Goal: Task Accomplishment & Management: Use online tool/utility

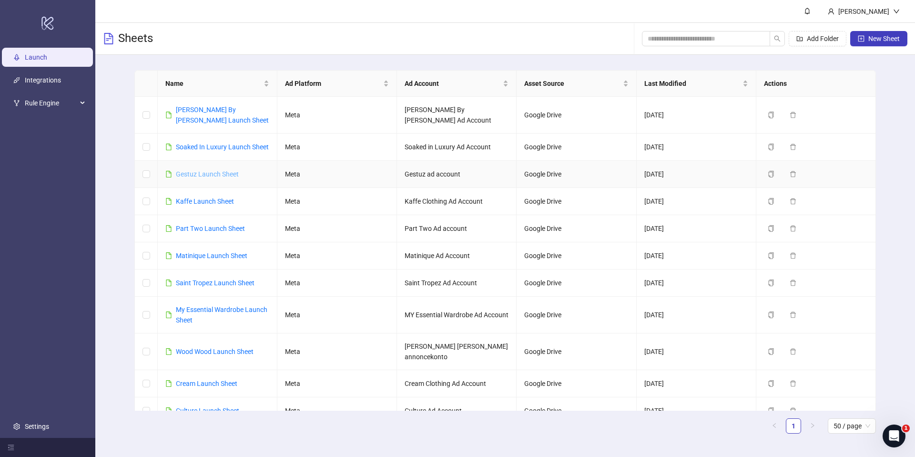
click at [201, 172] on link "Gestuz Launch Sheet" at bounding box center [207, 174] width 63 height 8
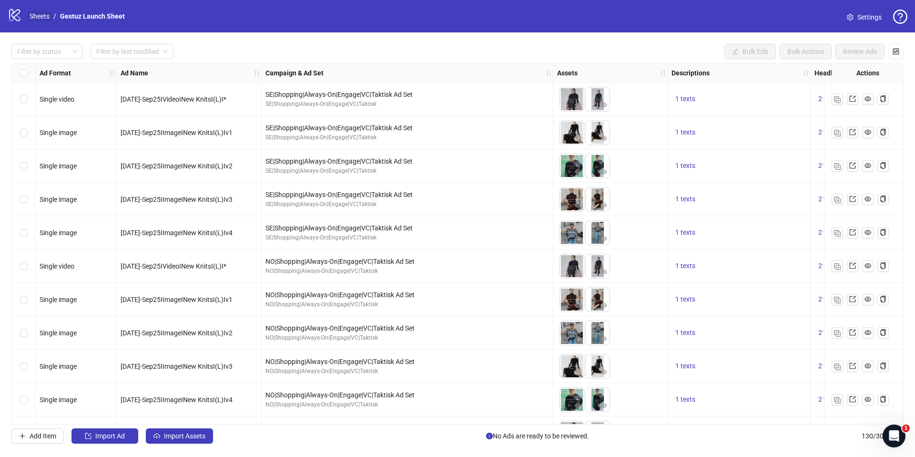
click at [46, 17] on link "Sheets" at bounding box center [40, 16] width 24 height 10
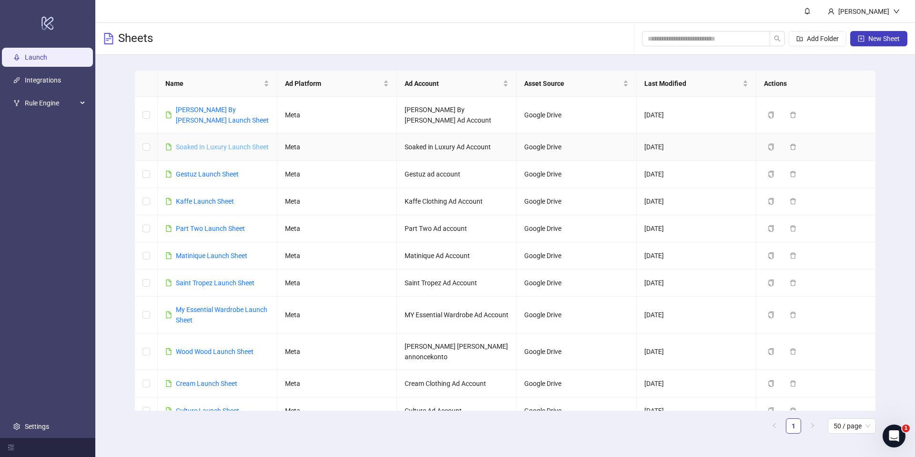
click at [198, 146] on link "Soaked In Luxury Launch Sheet" at bounding box center [222, 147] width 93 height 8
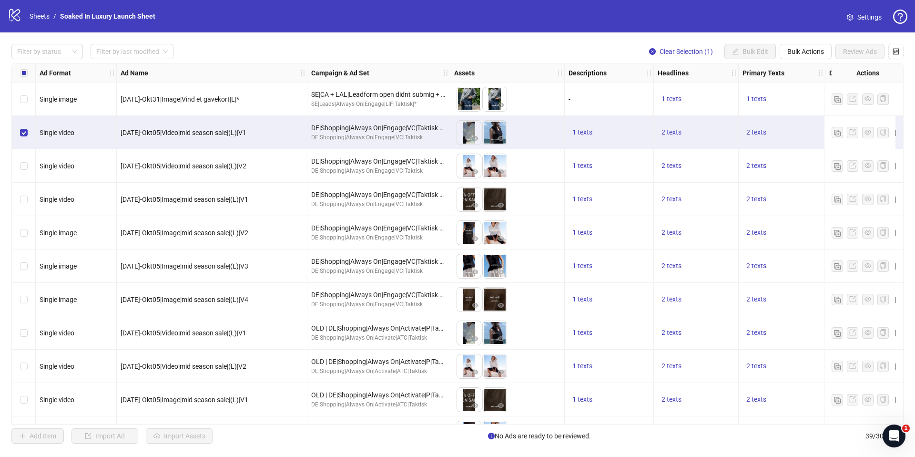
scroll to position [69, 0]
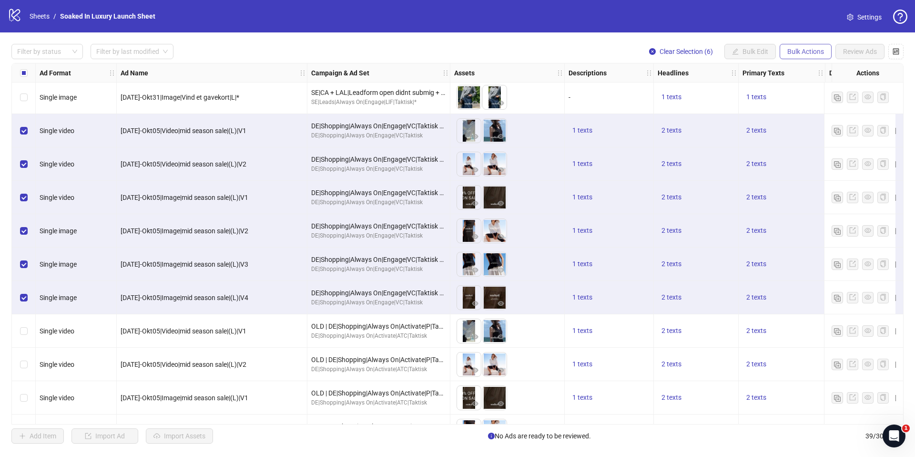
click at [790, 50] on span "Bulk Actions" at bounding box center [805, 52] width 37 height 8
click at [818, 100] on span "Duplicate with assets" at bounding box center [818, 101] width 65 height 10
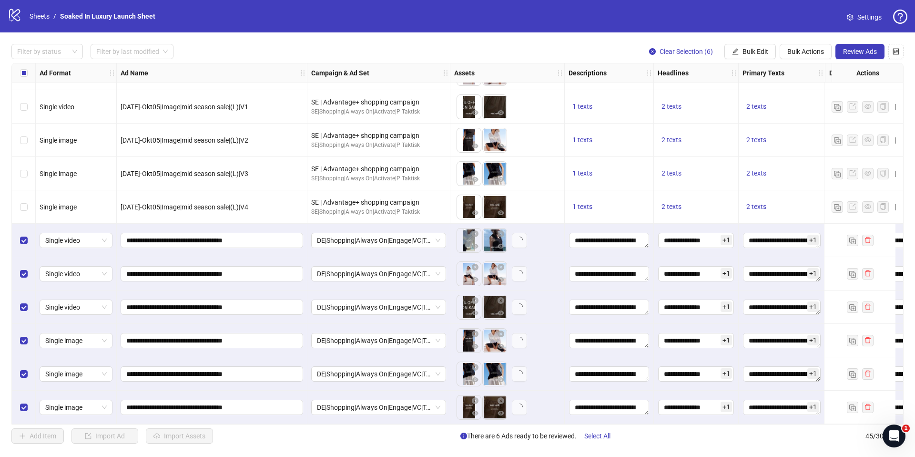
scroll to position [1164, 0]
drag, startPoint x: 468, startPoint y: 235, endPoint x: 506, endPoint y: 236, distance: 37.6
drag, startPoint x: 470, startPoint y: 299, endPoint x: 504, endPoint y: 300, distance: 33.9
click at [504, 300] on ul at bounding box center [482, 307] width 51 height 25
drag, startPoint x: 463, startPoint y: 304, endPoint x: 495, endPoint y: 305, distance: 32.4
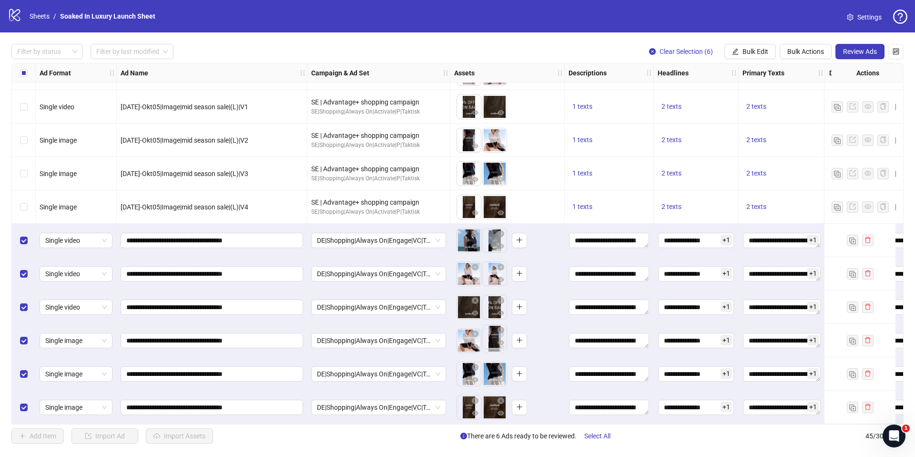
drag, startPoint x: 469, startPoint y: 335, endPoint x: 491, endPoint y: 338, distance: 22.5
drag, startPoint x: 464, startPoint y: 370, endPoint x: 502, endPoint y: 375, distance: 38.9
drag, startPoint x: 471, startPoint y: 408, endPoint x: 498, endPoint y: 408, distance: 27.6
click at [498, 408] on ul at bounding box center [482, 407] width 51 height 25
drag, startPoint x: 467, startPoint y: 405, endPoint x: 494, endPoint y: 405, distance: 27.6
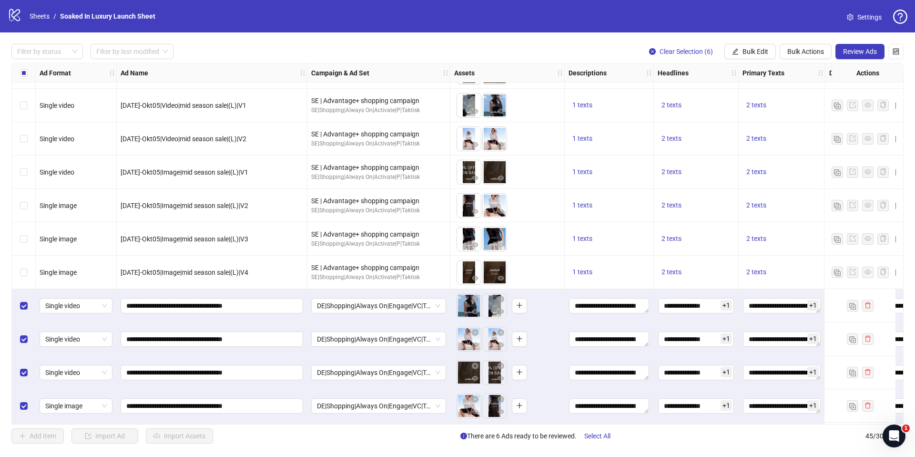
scroll to position [1091, 0]
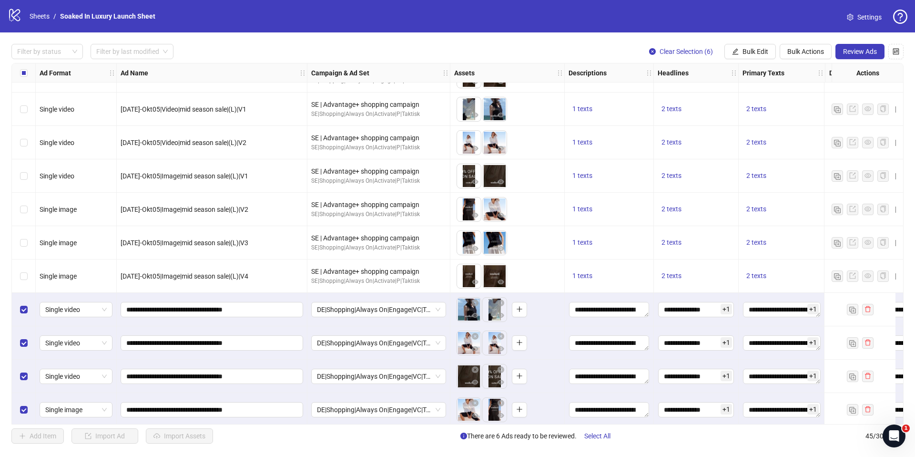
click at [19, 304] on div "Select row 40" at bounding box center [24, 309] width 24 height 33
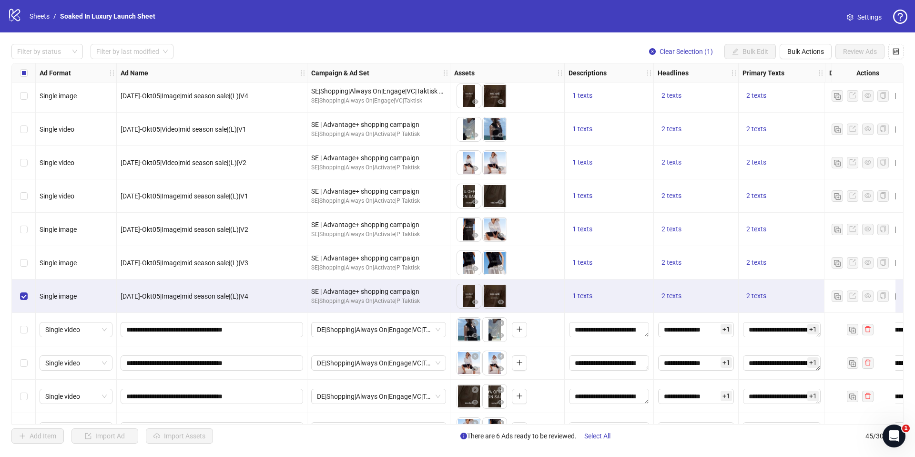
scroll to position [1041, 0]
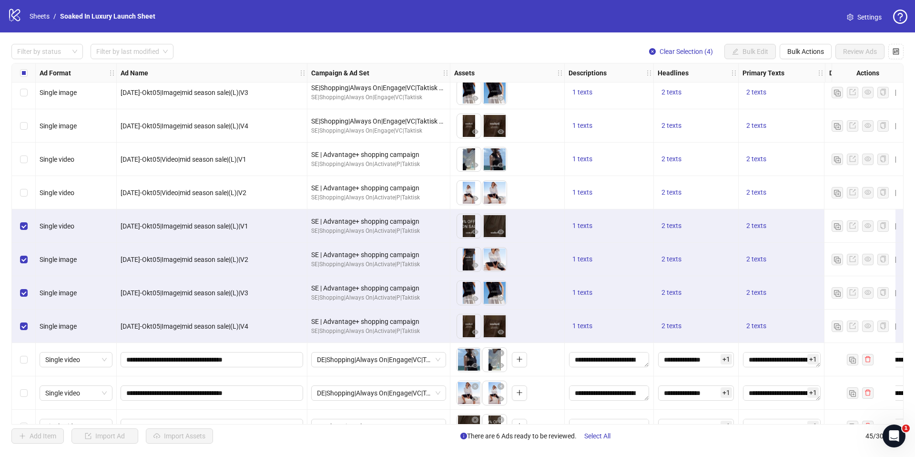
click at [29, 189] on div "Select row 35" at bounding box center [24, 192] width 24 height 33
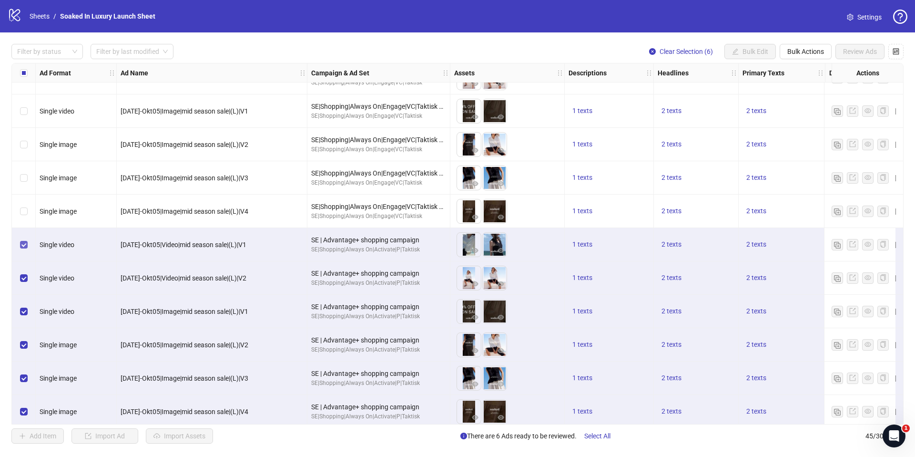
scroll to position [924, 0]
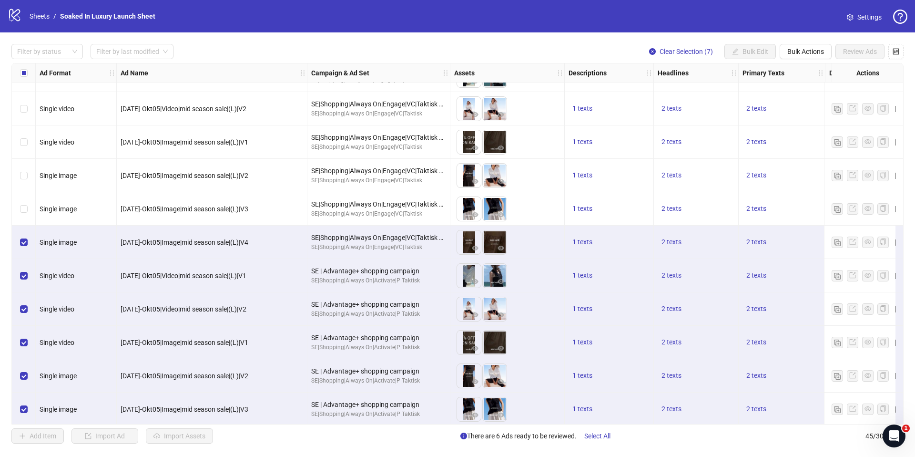
drag, startPoint x: 22, startPoint y: 215, endPoint x: 24, endPoint y: 190, distance: 25.4
click at [22, 214] on div "Select row 32" at bounding box center [24, 208] width 24 height 33
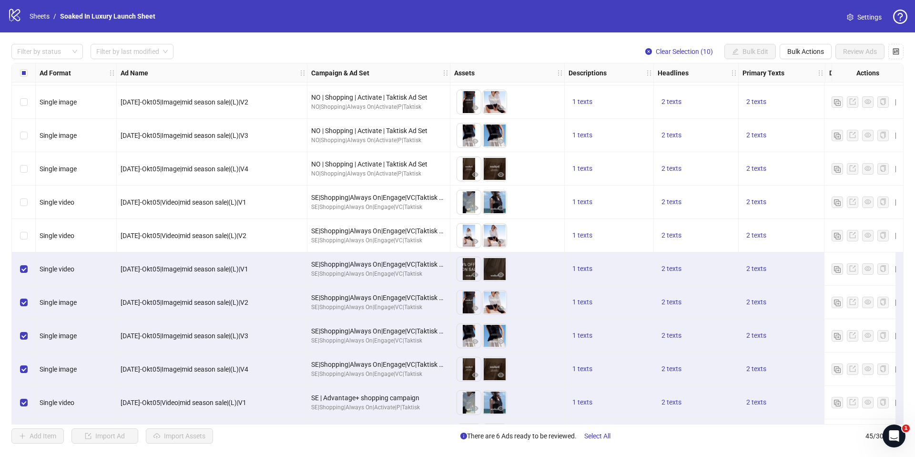
scroll to position [777, 0]
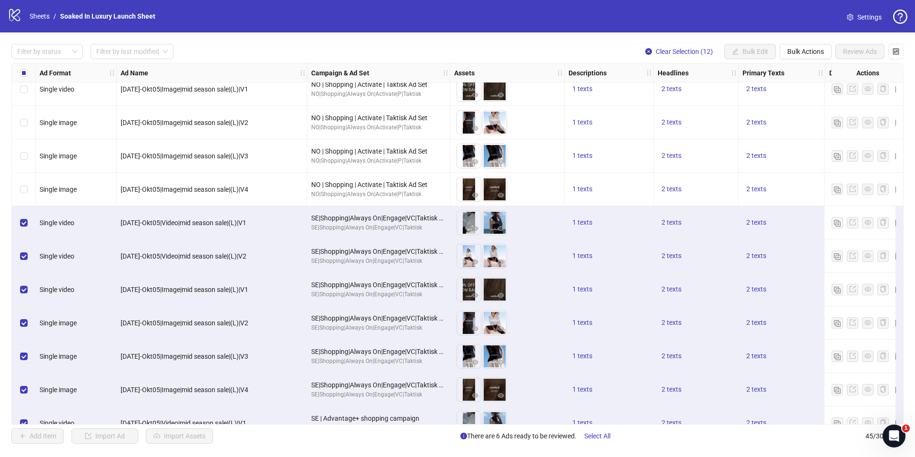
click at [28, 189] on div "Select row 27" at bounding box center [24, 189] width 24 height 33
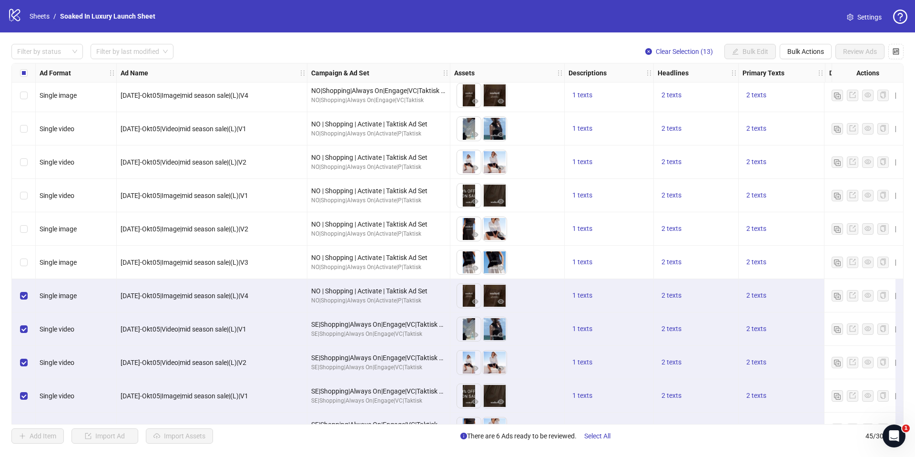
scroll to position [671, 0]
click at [28, 260] on div "Select row 26" at bounding box center [24, 261] width 24 height 33
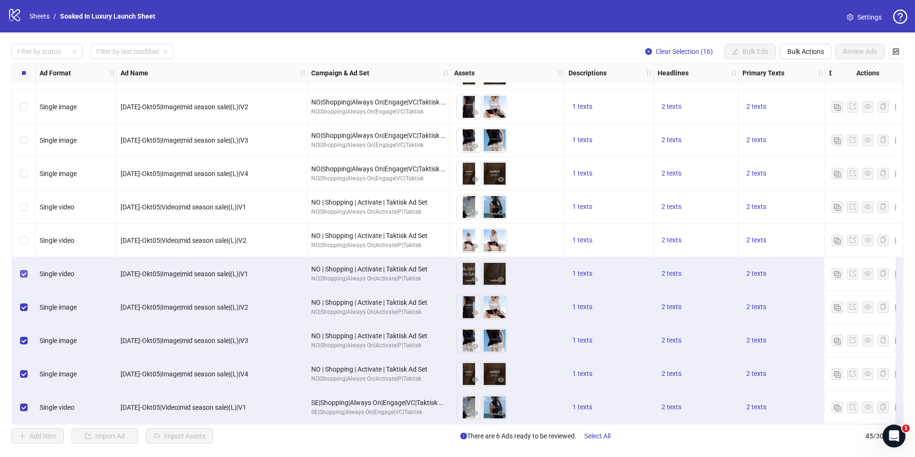
scroll to position [548, 0]
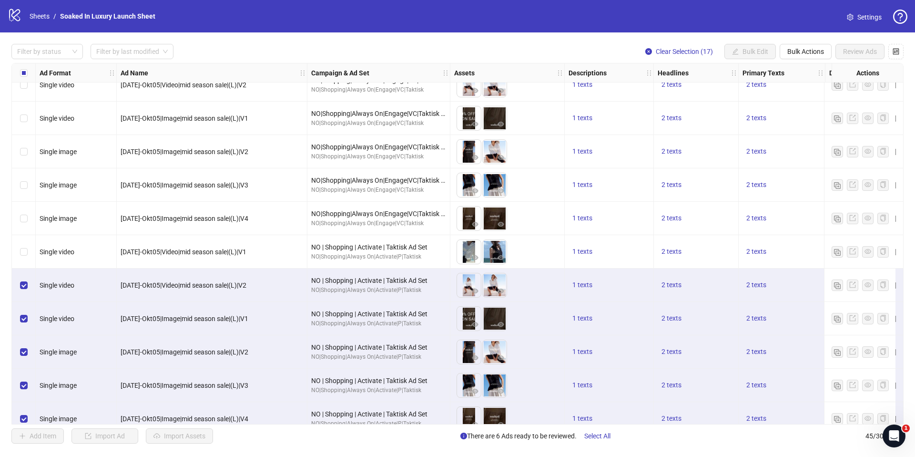
click at [26, 242] on div "Select row 22" at bounding box center [24, 251] width 24 height 33
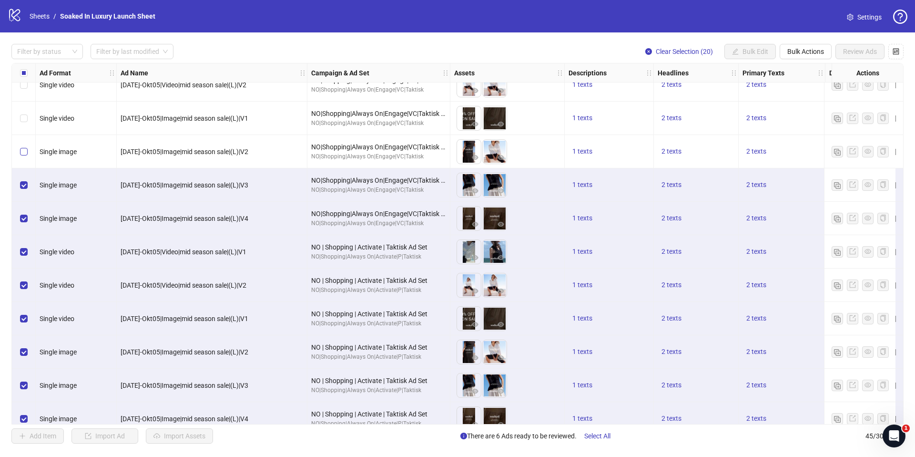
click at [24, 156] on label "Select row 19" at bounding box center [24, 151] width 8 height 10
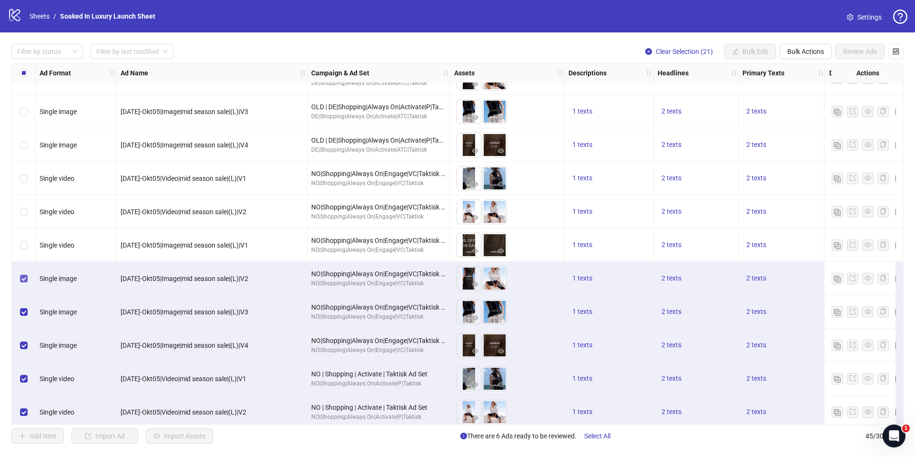
scroll to position [421, 0]
click at [22, 239] on div "Select row 18" at bounding box center [24, 245] width 24 height 33
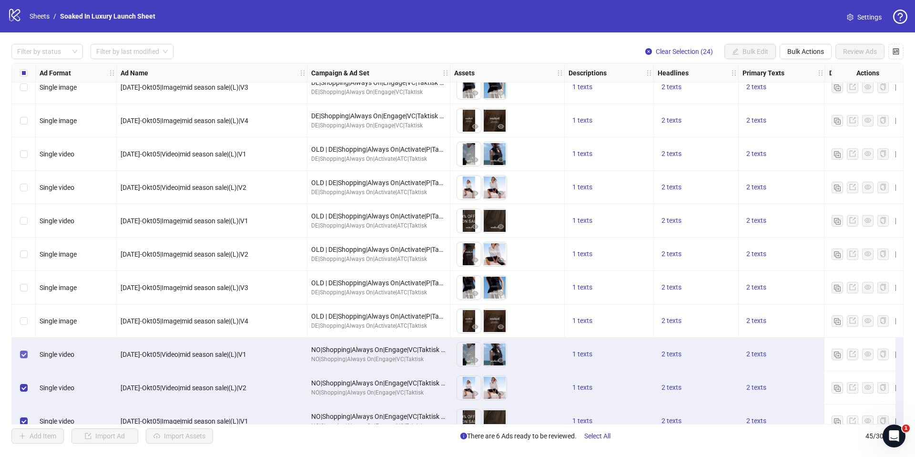
scroll to position [243, 0]
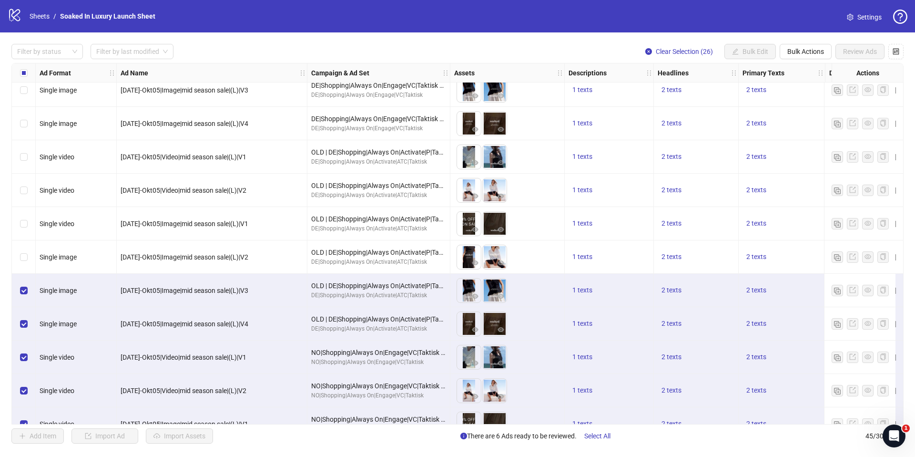
click at [28, 259] on div "Select row 13" at bounding box center [24, 256] width 24 height 33
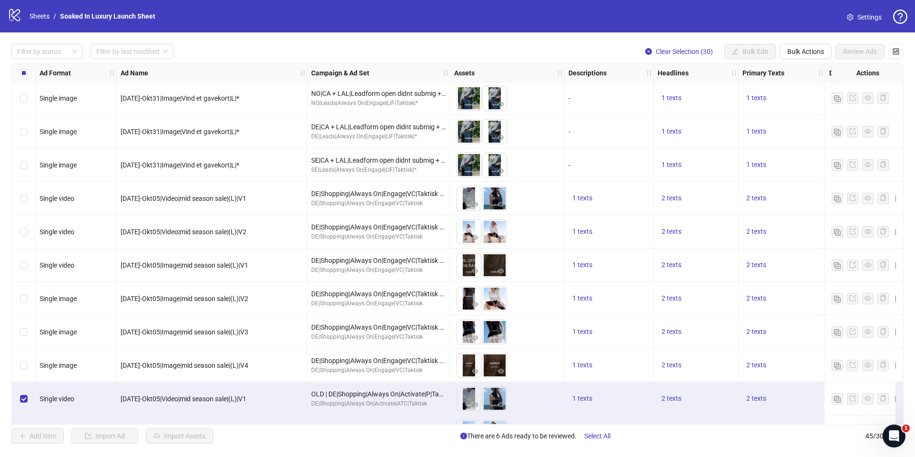
scroll to position [0, 0]
click at [797, 49] on span "Bulk Actions" at bounding box center [805, 52] width 37 height 8
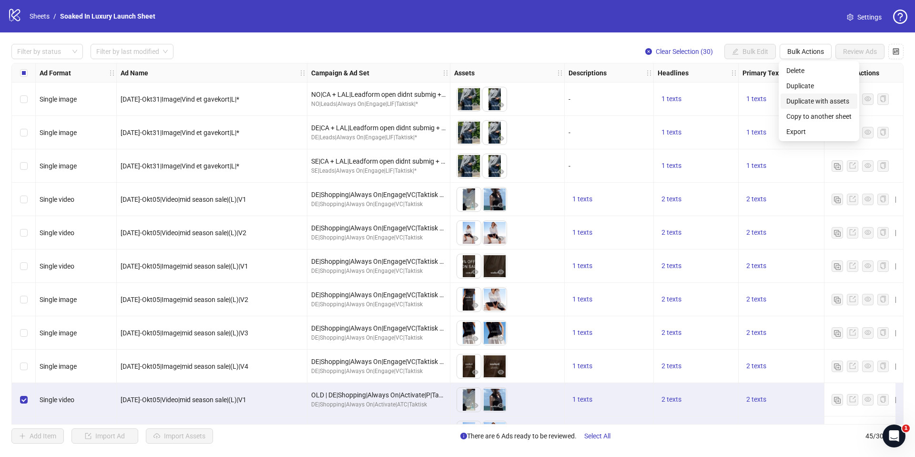
click at [820, 97] on span "Duplicate with assets" at bounding box center [818, 101] width 65 height 10
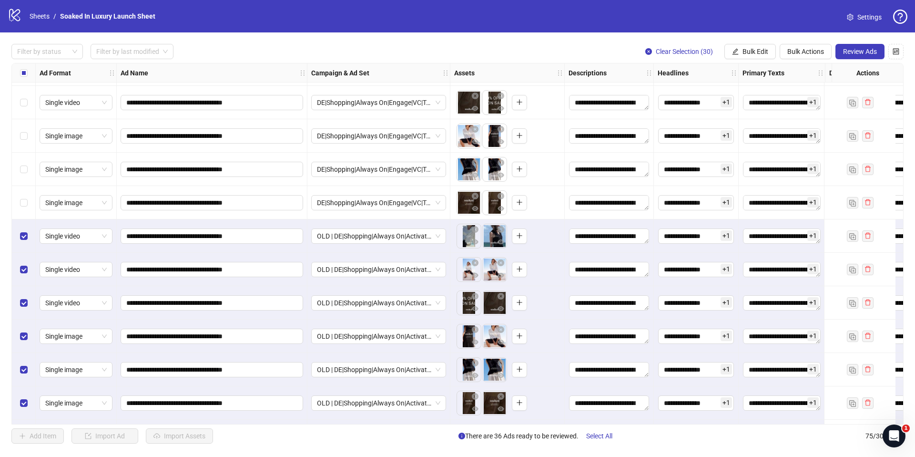
scroll to position [1365, 0]
drag, startPoint x: 465, startPoint y: 236, endPoint x: 506, endPoint y: 238, distance: 41.0
drag, startPoint x: 468, startPoint y: 271, endPoint x: 505, endPoint y: 272, distance: 36.7
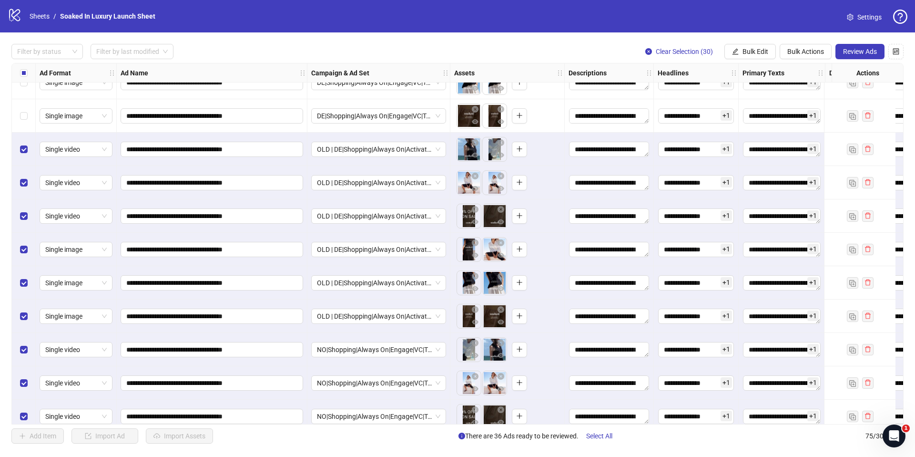
scroll to position [1450, 0]
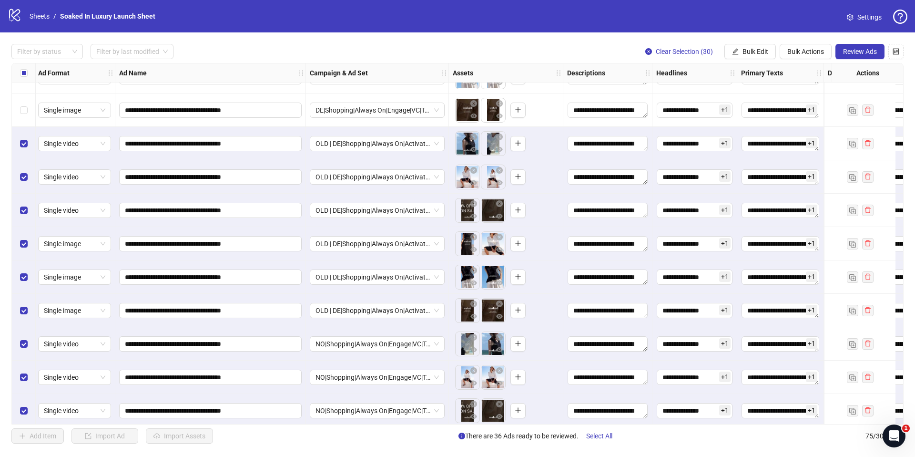
drag, startPoint x: 467, startPoint y: 219, endPoint x: 473, endPoint y: 219, distance: 5.3
click at [473, 219] on div "**********" at bounding box center [457, 243] width 892 height 361
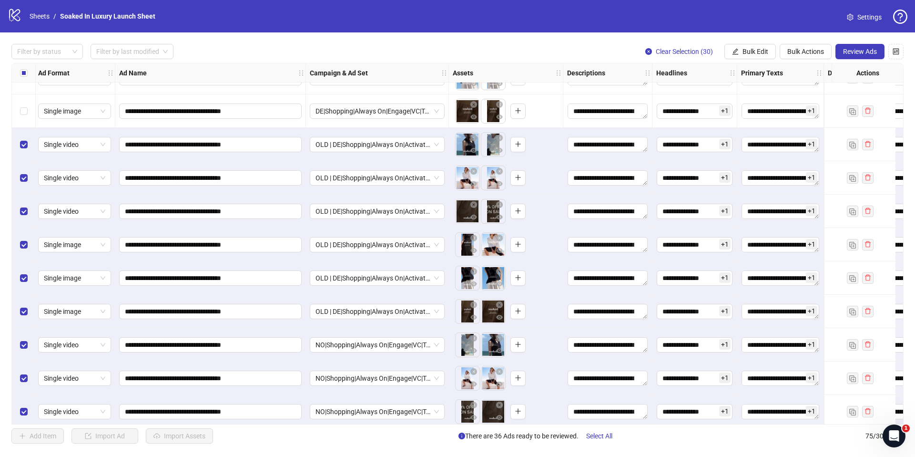
drag, startPoint x: 466, startPoint y: 211, endPoint x: 508, endPoint y: 206, distance: 42.2
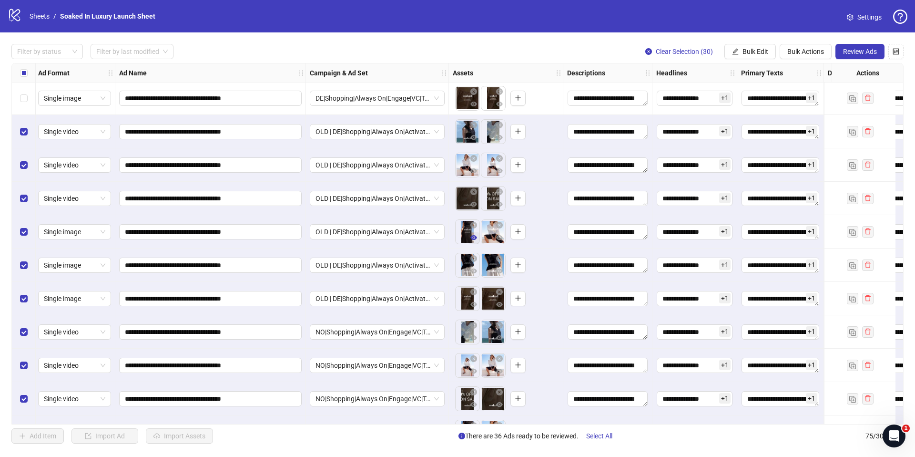
drag, startPoint x: 465, startPoint y: 244, endPoint x: 476, endPoint y: 236, distance: 13.4
click at [476, 236] on div "**********" at bounding box center [457, 243] width 892 height 361
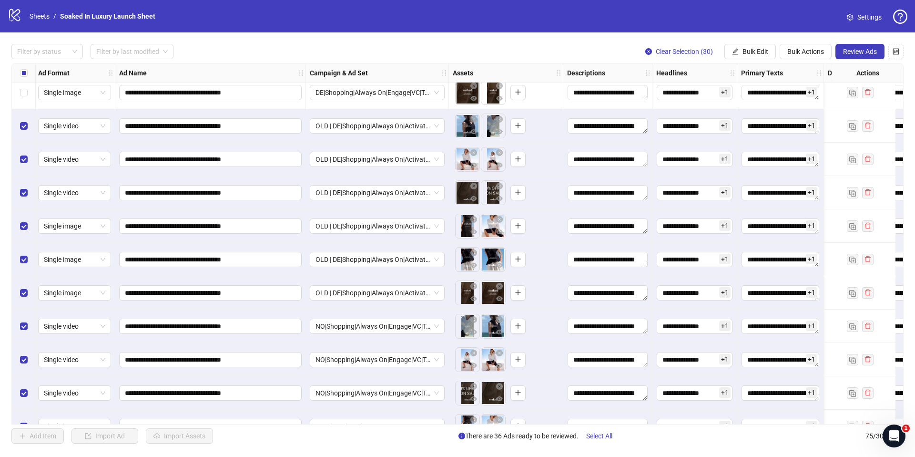
drag, startPoint x: 468, startPoint y: 232, endPoint x: 506, endPoint y: 230, distance: 37.7
click at [506, 230] on ul at bounding box center [480, 225] width 51 height 25
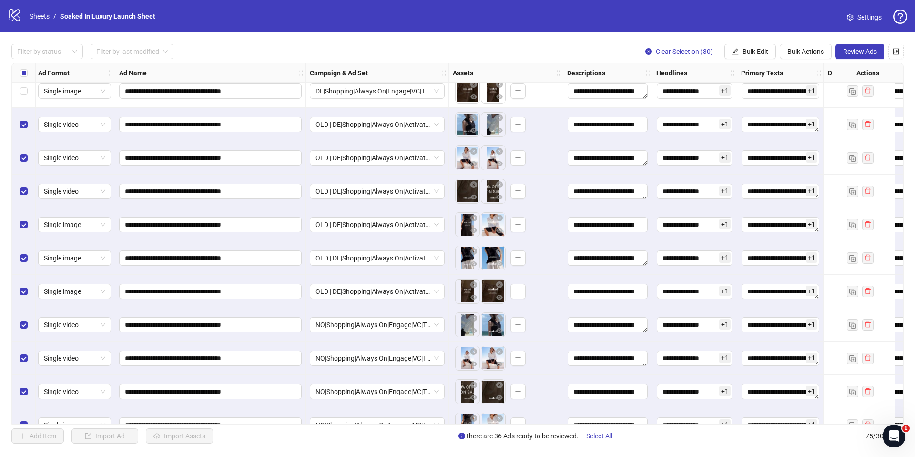
drag, startPoint x: 465, startPoint y: 230, endPoint x: 495, endPoint y: 231, distance: 30.0
click at [495, 231] on div "**********" at bounding box center [457, 243] width 892 height 361
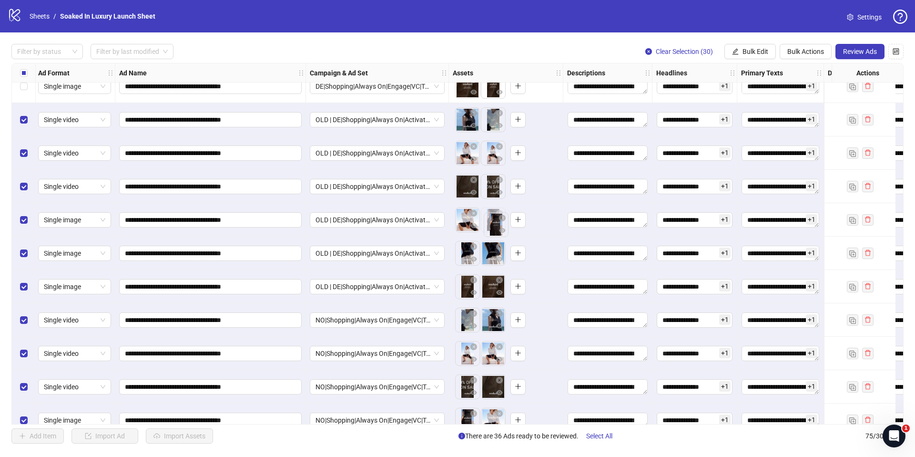
drag, startPoint x: 467, startPoint y: 223, endPoint x: 495, endPoint y: 221, distance: 28.7
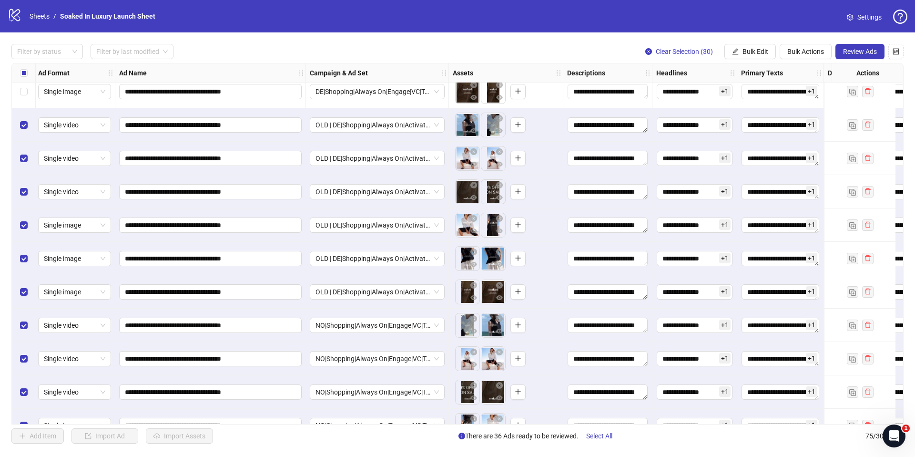
scroll to position [1482, 1]
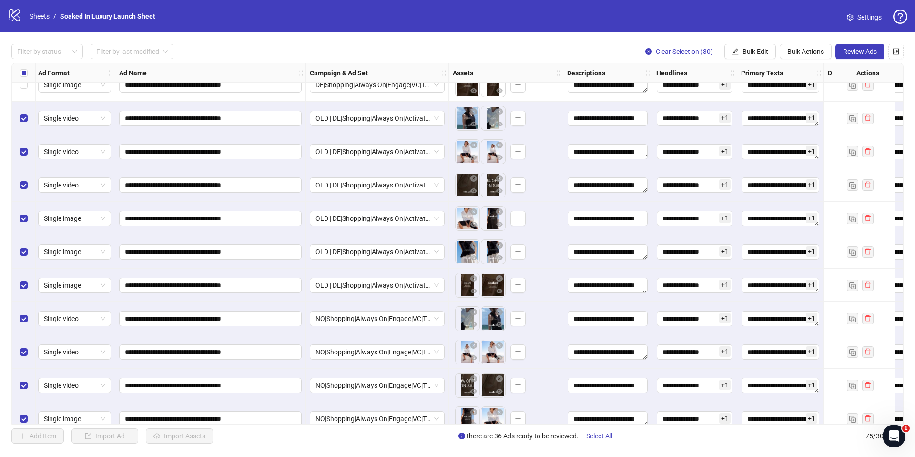
drag, startPoint x: 465, startPoint y: 250, endPoint x: 486, endPoint y: 249, distance: 20.5
drag, startPoint x: 466, startPoint y: 281, endPoint x: 491, endPoint y: 282, distance: 25.3
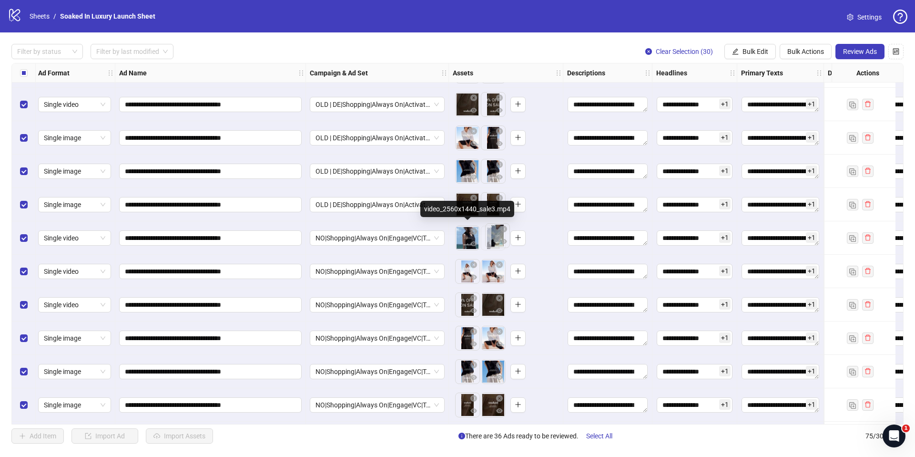
scroll to position [1565, 1]
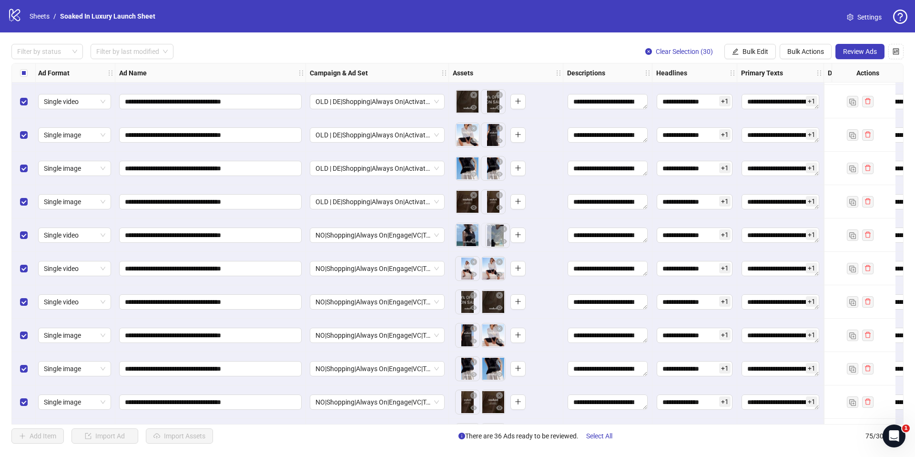
drag, startPoint x: 464, startPoint y: 236, endPoint x: 493, endPoint y: 234, distance: 29.1
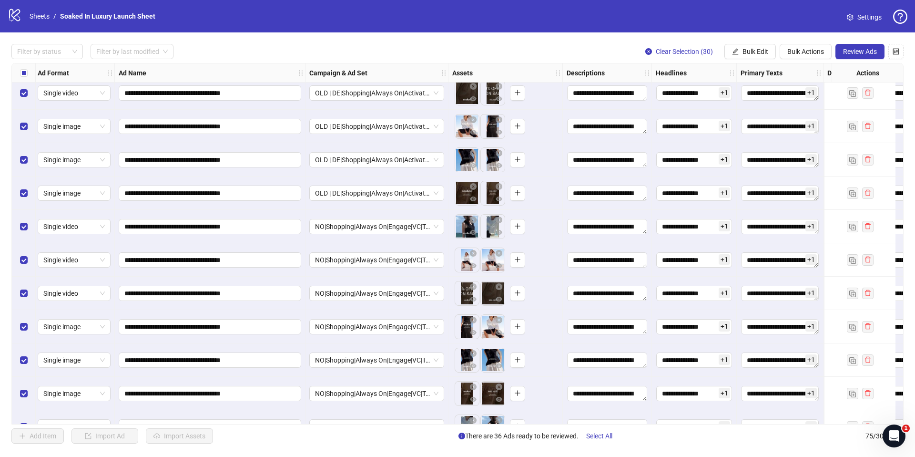
scroll to position [1575, 2]
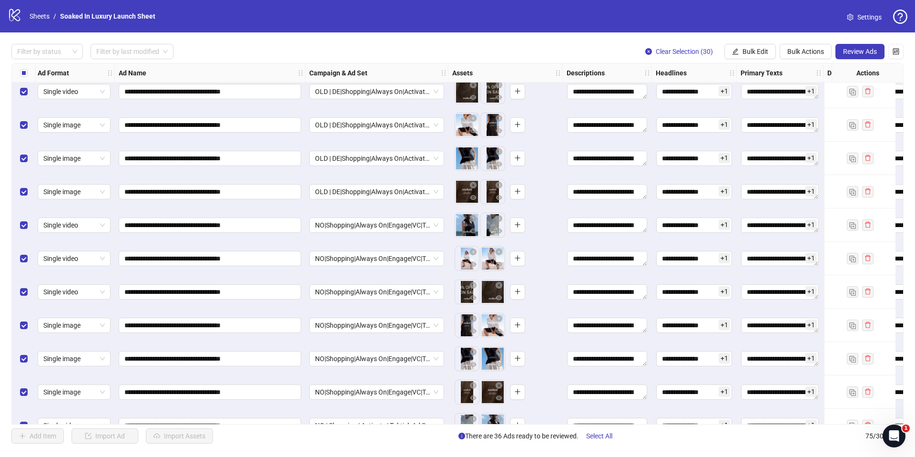
drag, startPoint x: 464, startPoint y: 267, endPoint x: 506, endPoint y: 260, distance: 42.1
click at [506, 260] on div "**********" at bounding box center [457, 243] width 892 height 361
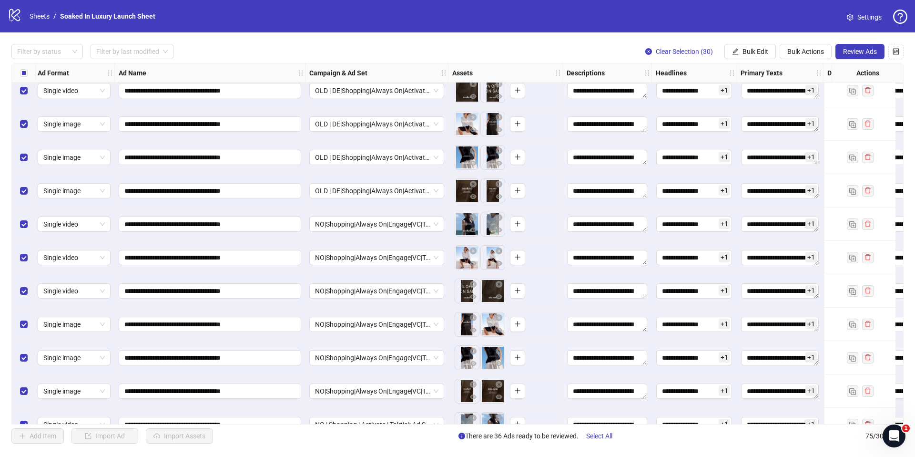
drag, startPoint x: 463, startPoint y: 262, endPoint x: 493, endPoint y: 259, distance: 29.7
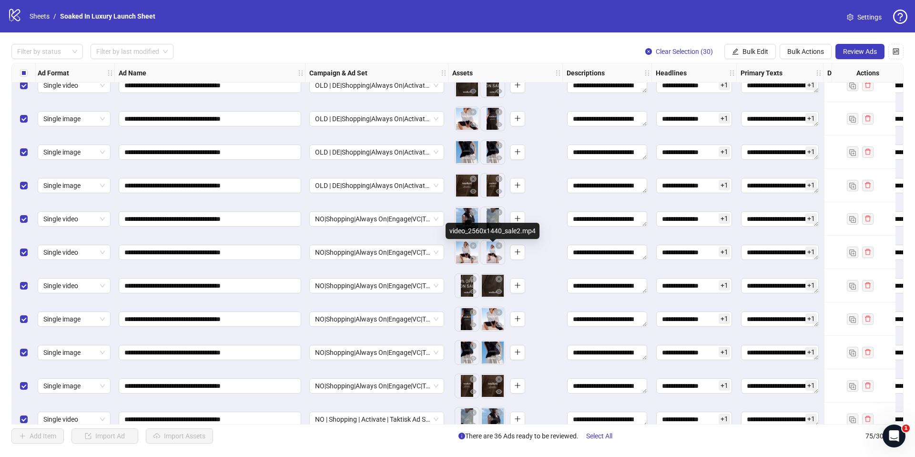
scroll to position [1691, 2]
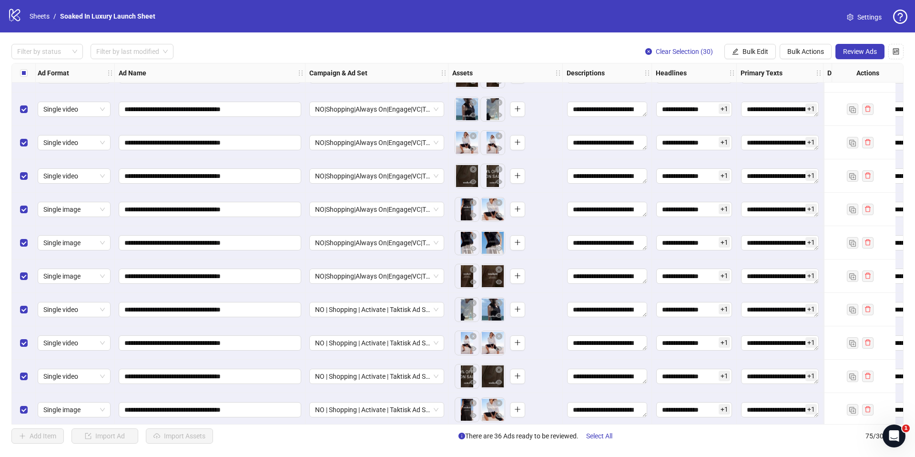
drag, startPoint x: 464, startPoint y: 180, endPoint x: 499, endPoint y: 174, distance: 35.7
drag, startPoint x: 465, startPoint y: 209, endPoint x: 489, endPoint y: 209, distance: 24.8
drag, startPoint x: 464, startPoint y: 244, endPoint x: 483, endPoint y: 244, distance: 18.6
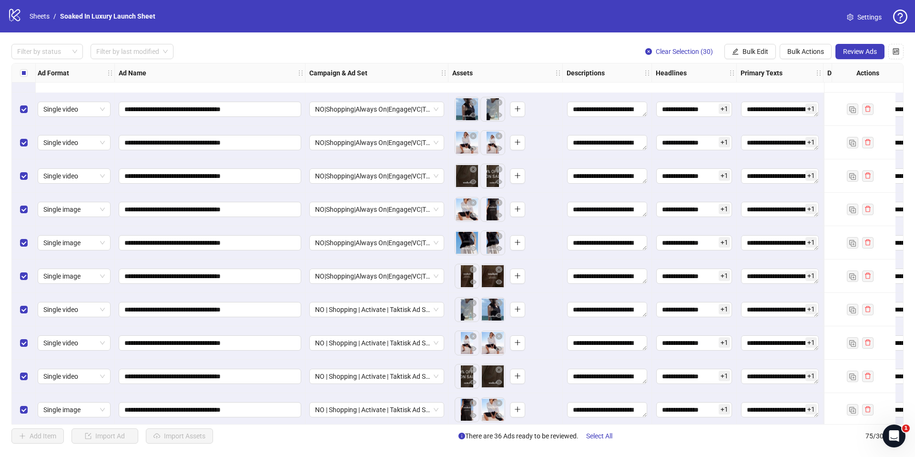
scroll to position [1783, 2]
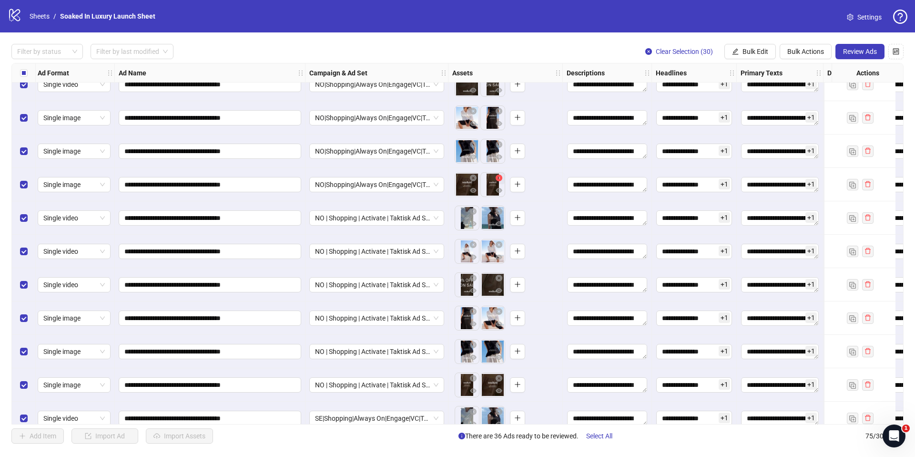
drag, startPoint x: 465, startPoint y: 183, endPoint x: 482, endPoint y: 183, distance: 16.7
drag, startPoint x: 465, startPoint y: 216, endPoint x: 495, endPoint y: 215, distance: 29.6
drag, startPoint x: 463, startPoint y: 252, endPoint x: 498, endPoint y: 256, distance: 34.6
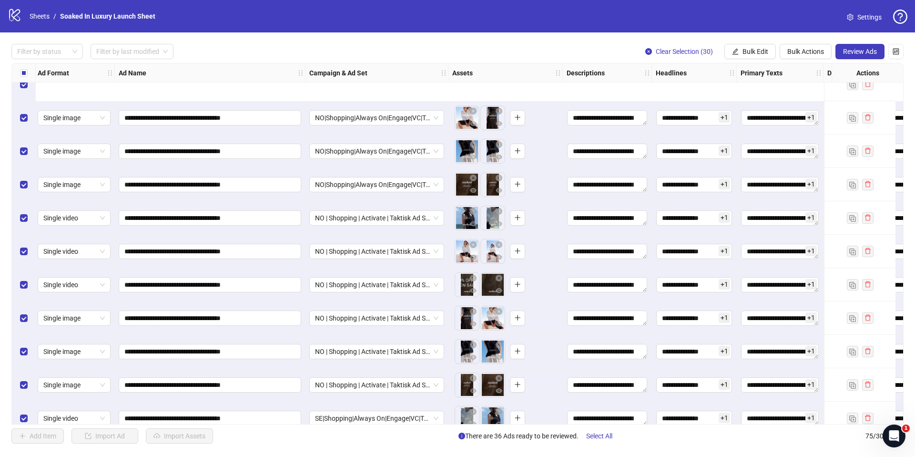
scroll to position [1898, 2]
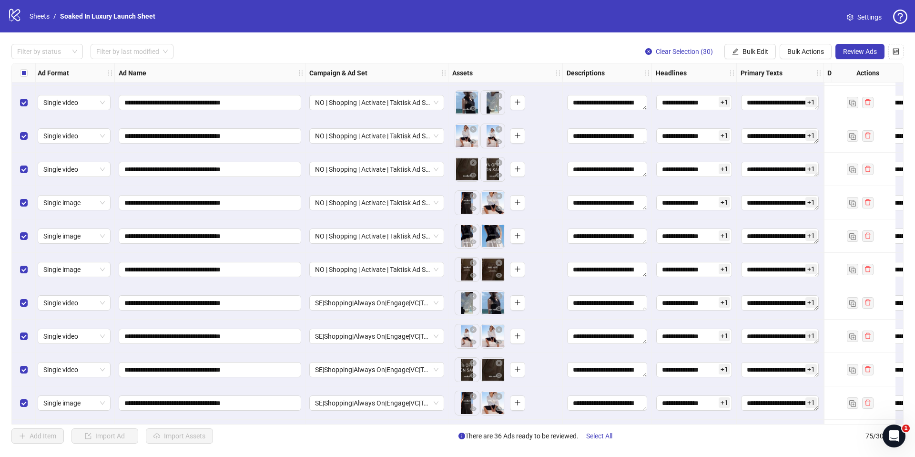
drag, startPoint x: 465, startPoint y: 172, endPoint x: 480, endPoint y: 172, distance: 15.7
drag, startPoint x: 466, startPoint y: 202, endPoint x: 500, endPoint y: 201, distance: 33.8
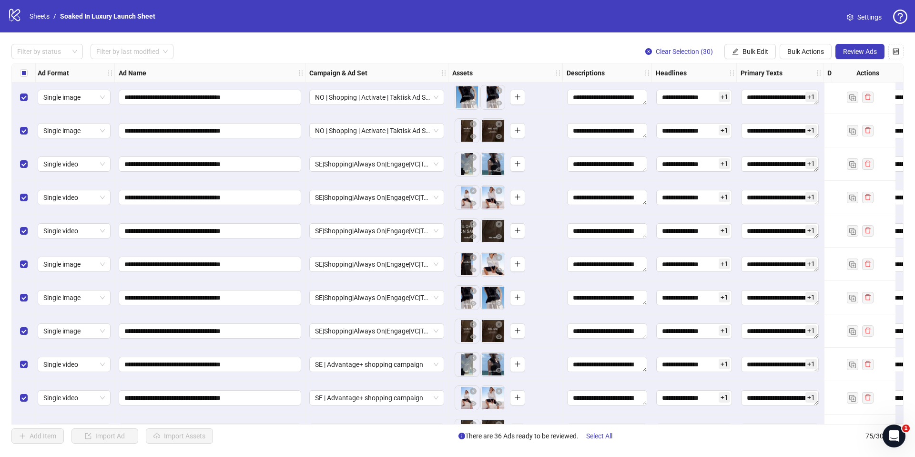
scroll to position [2037, 2]
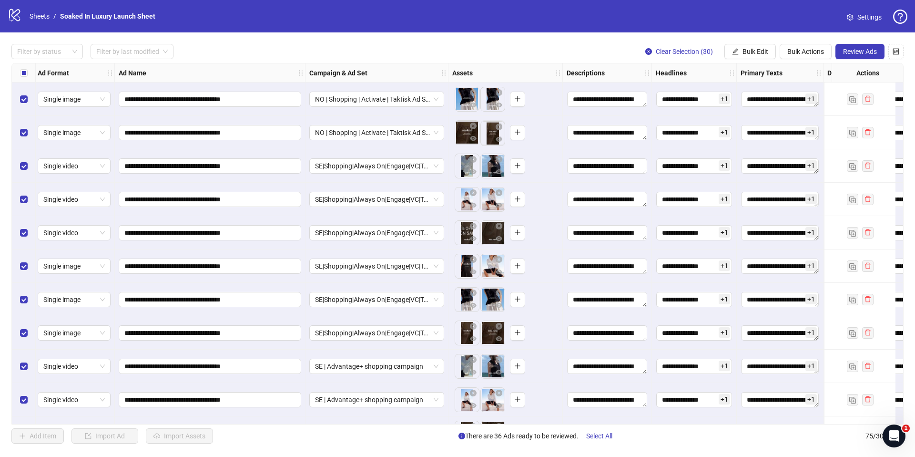
drag, startPoint x: 464, startPoint y: 132, endPoint x: 483, endPoint y: 131, distance: 19.1
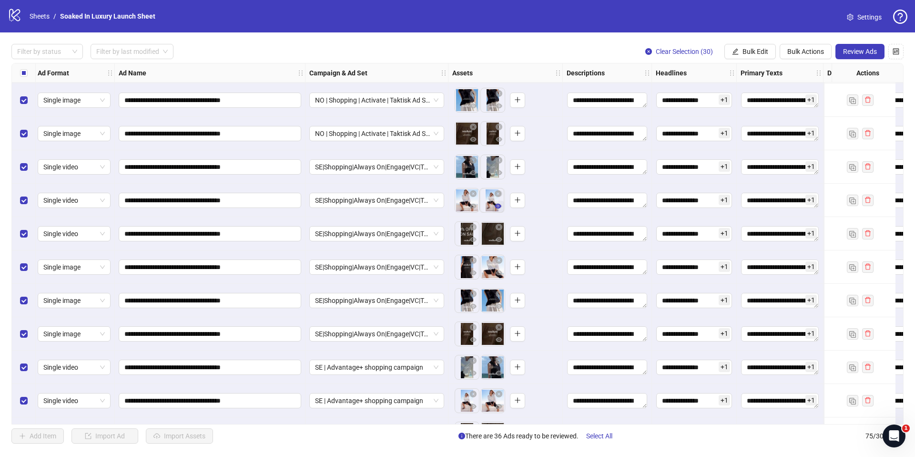
drag, startPoint x: 465, startPoint y: 201, endPoint x: 487, endPoint y: 201, distance: 22.4
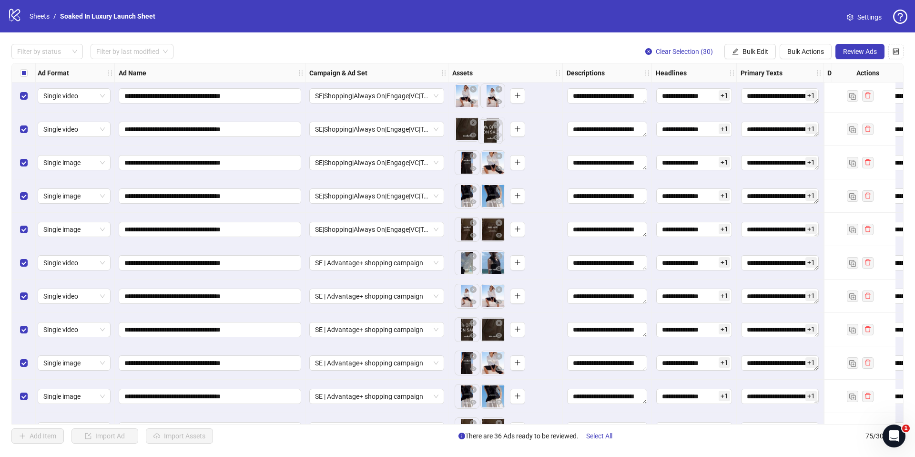
scroll to position [2139, 2]
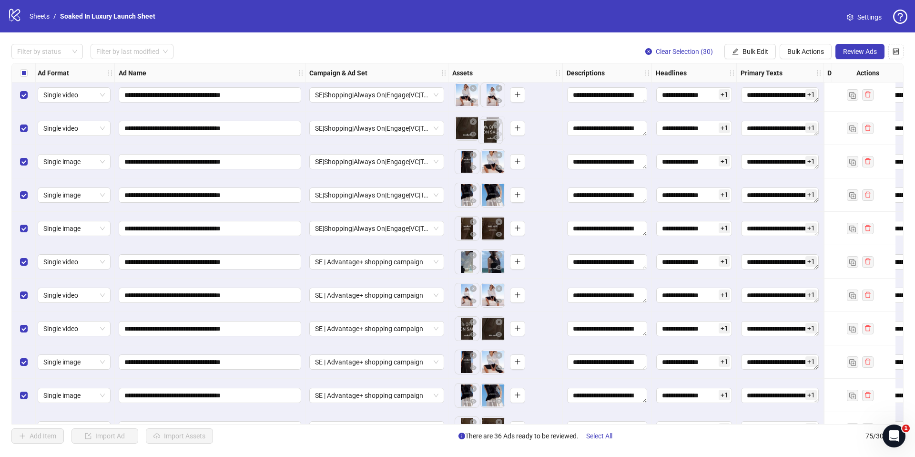
drag, startPoint x: 463, startPoint y: 135, endPoint x: 486, endPoint y: 134, distance: 23.4
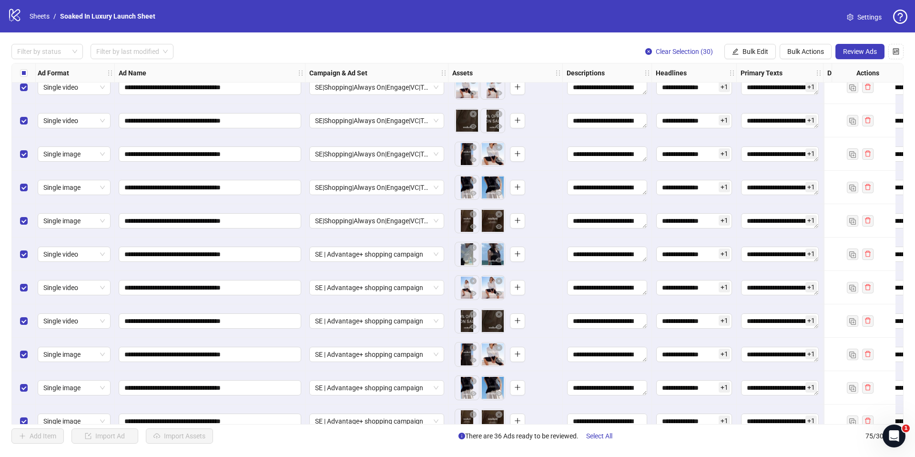
drag, startPoint x: 464, startPoint y: 161, endPoint x: 502, endPoint y: 161, distance: 38.1
click at [502, 161] on div "**********" at bounding box center [457, 243] width 892 height 361
drag, startPoint x: 467, startPoint y: 157, endPoint x: 482, endPoint y: 159, distance: 15.8
click at [497, 157] on div "**********" at bounding box center [457, 243] width 892 height 361
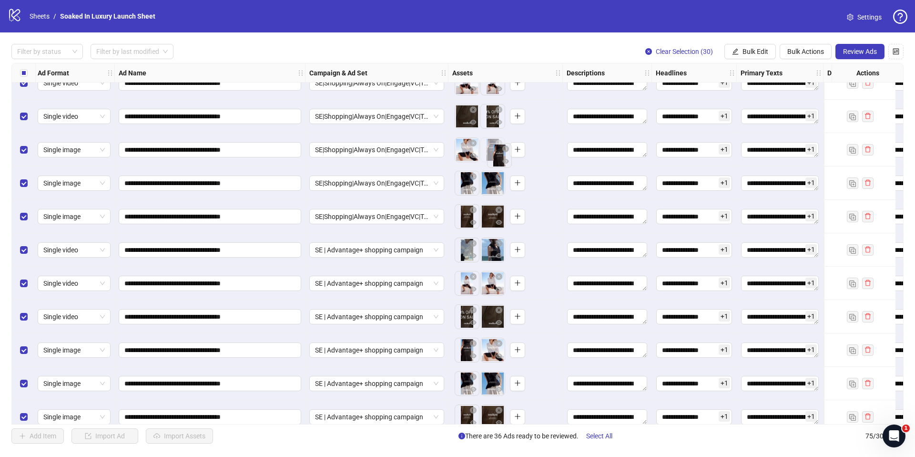
drag, startPoint x: 462, startPoint y: 155, endPoint x: 495, endPoint y: 156, distance: 32.4
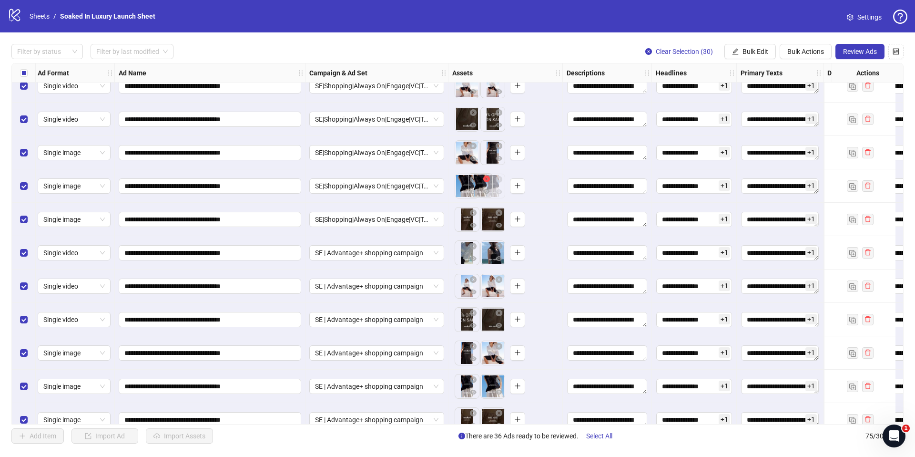
drag, startPoint x: 466, startPoint y: 184, endPoint x: 479, endPoint y: 184, distance: 13.4
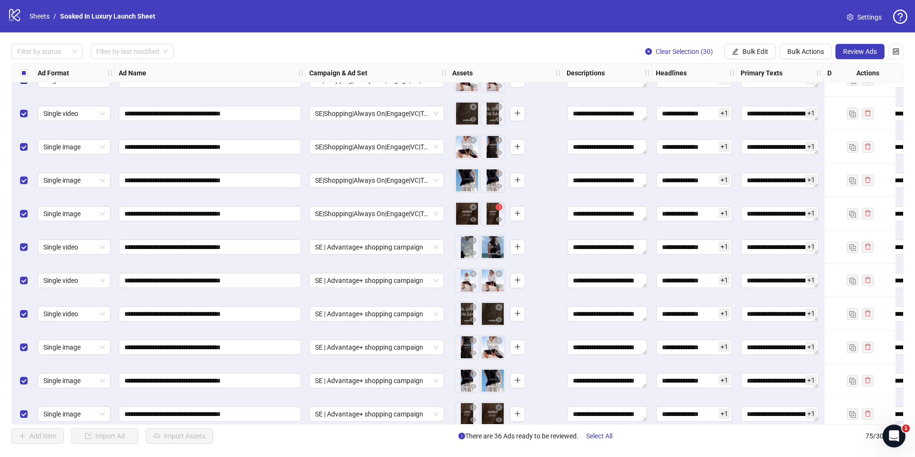
drag, startPoint x: 461, startPoint y: 217, endPoint x: 491, endPoint y: 220, distance: 30.1
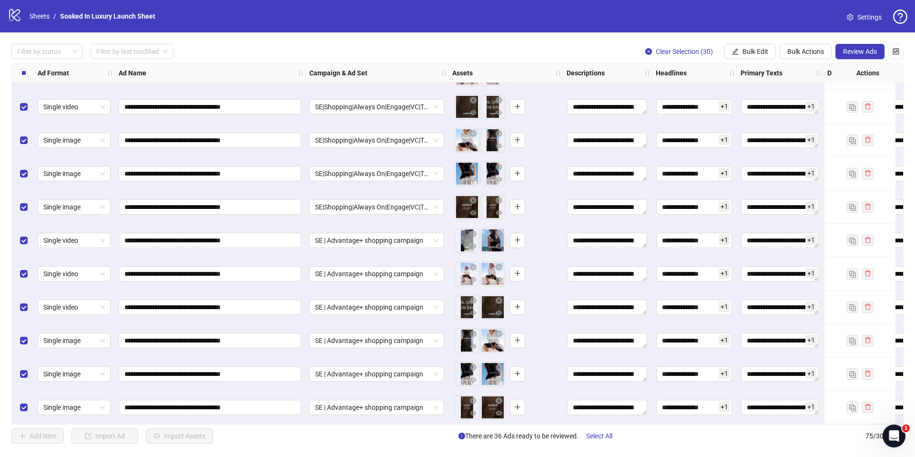
scroll to position [2164, 2]
drag, startPoint x: 464, startPoint y: 235, endPoint x: 498, endPoint y: 235, distance: 33.8
drag, startPoint x: 462, startPoint y: 275, endPoint x: 505, endPoint y: 276, distance: 42.9
drag, startPoint x: 462, startPoint y: 303, endPoint x: 467, endPoint y: 303, distance: 5.2
drag, startPoint x: 462, startPoint y: 336, endPoint x: 481, endPoint y: 337, distance: 18.6
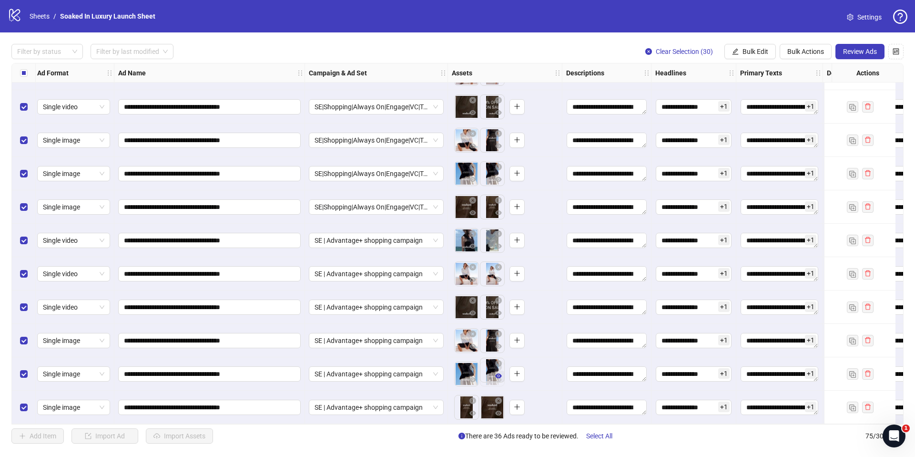
drag, startPoint x: 460, startPoint y: 374, endPoint x: 482, endPoint y: 374, distance: 22.4
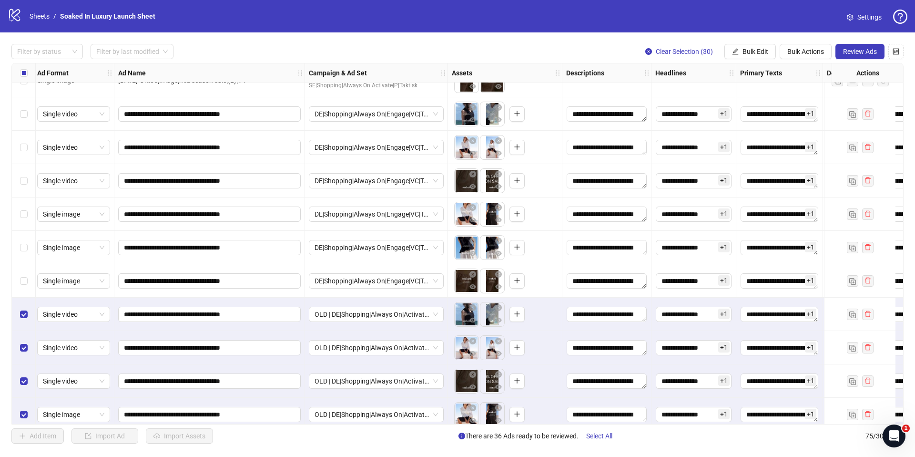
scroll to position [1269, 2]
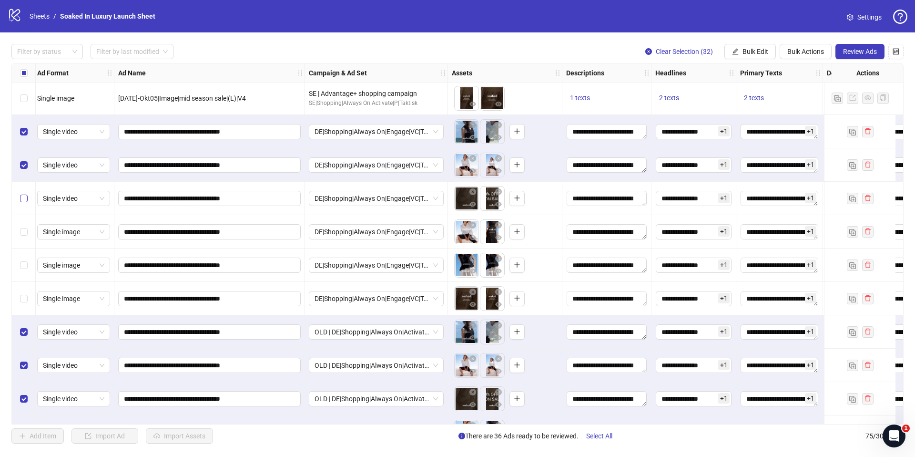
click at [23, 202] on label "Select row 42" at bounding box center [24, 198] width 8 height 10
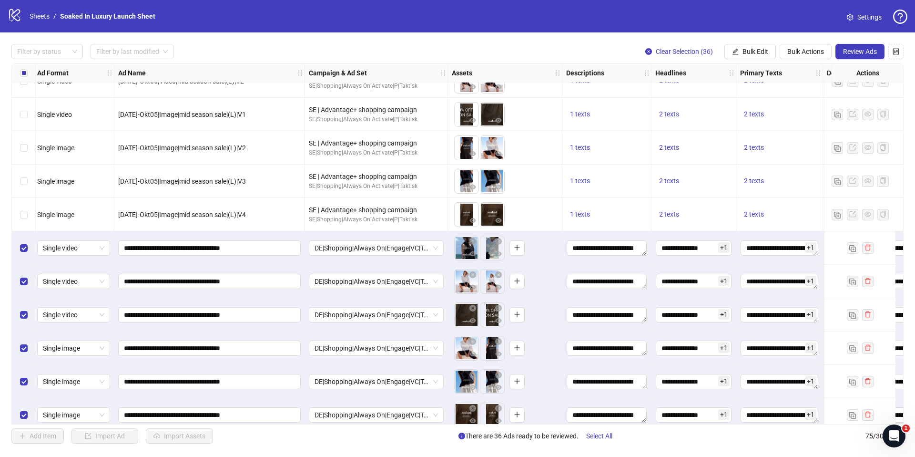
scroll to position [1150, 2]
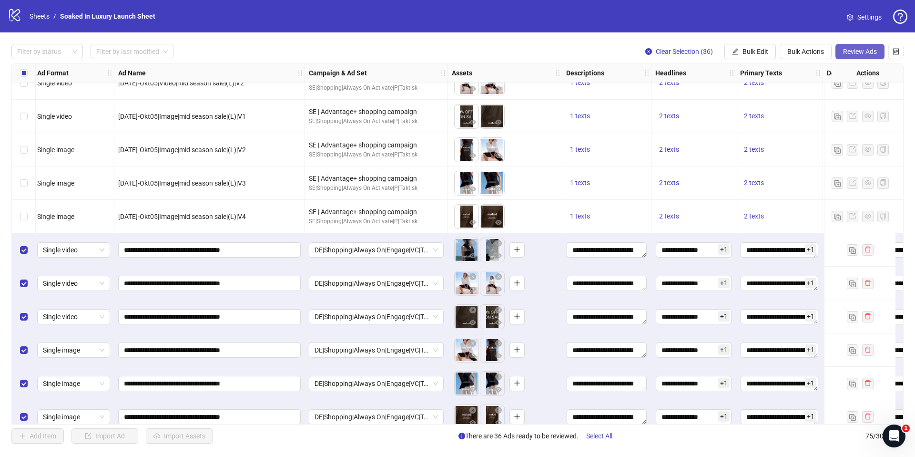
click at [853, 51] on span "Review Ads" at bounding box center [860, 52] width 34 height 8
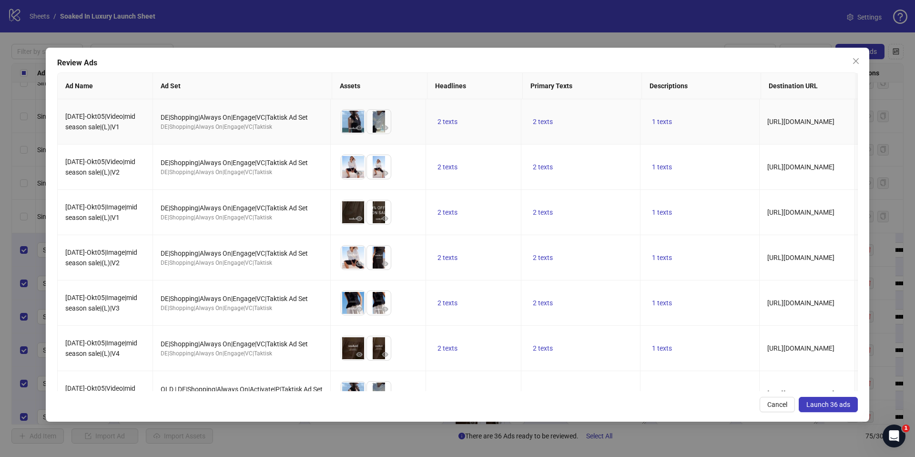
scroll to position [3, 0]
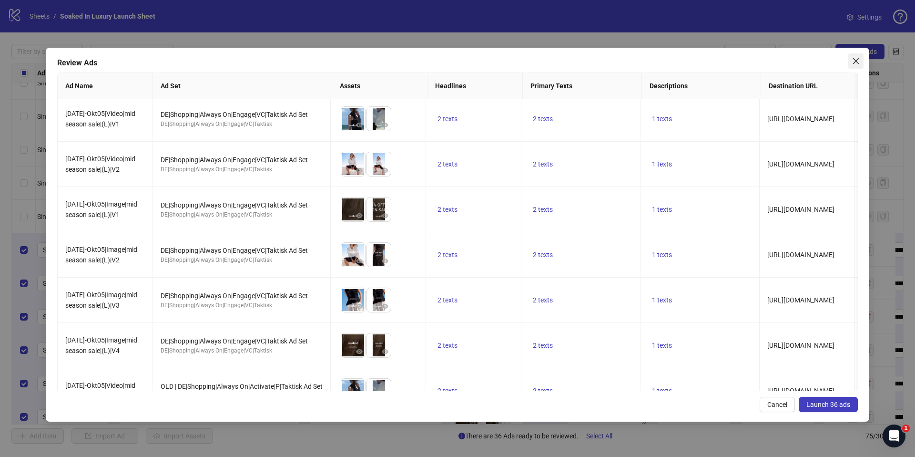
click at [854, 62] on icon "close" at bounding box center [856, 61] width 6 height 6
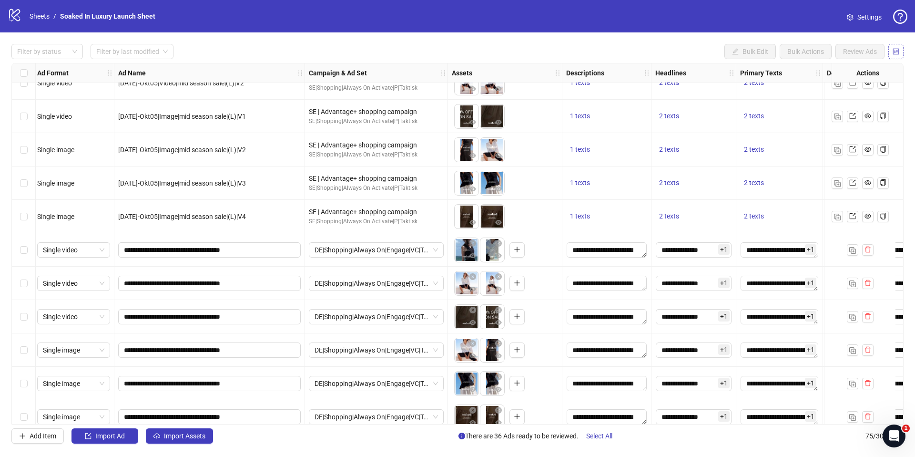
click at [898, 52] on icon "control" at bounding box center [896, 51] width 6 height 6
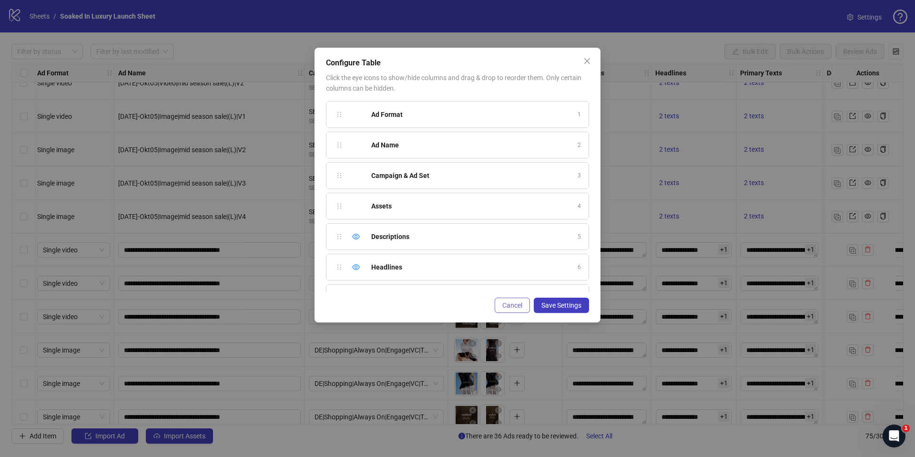
click at [504, 304] on span "Cancel" at bounding box center [512, 305] width 20 height 8
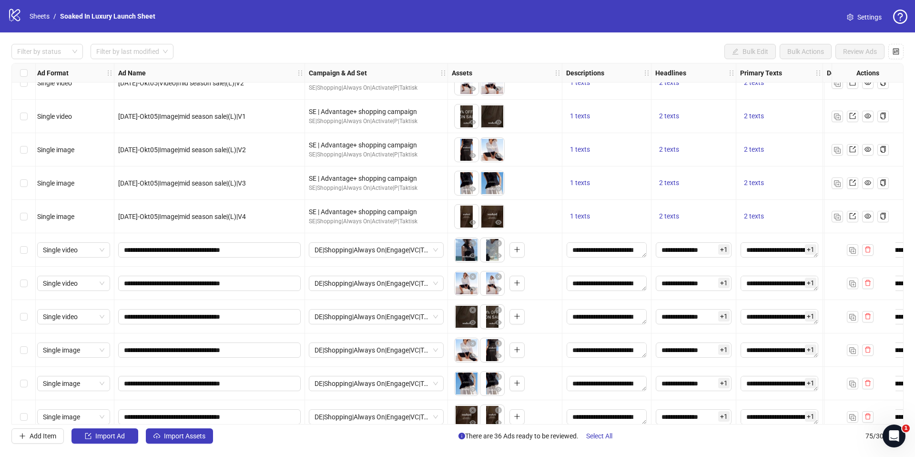
click at [854, 18] on link "Settings" at bounding box center [864, 17] width 50 height 15
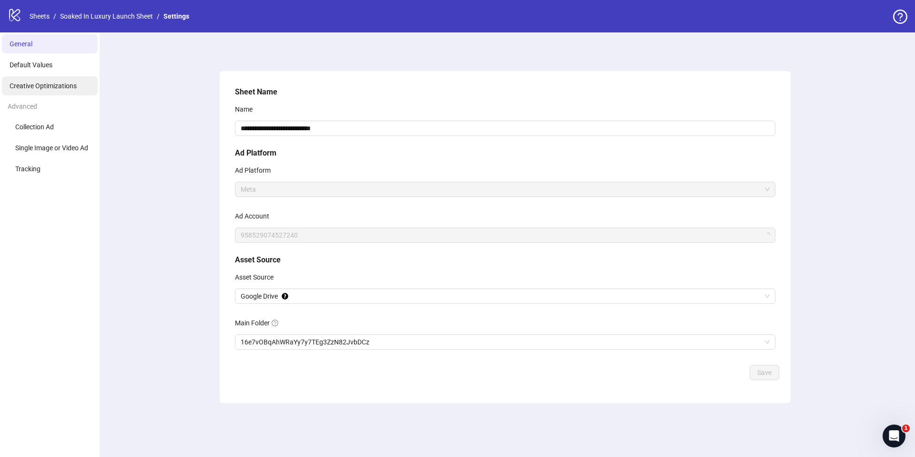
click at [25, 88] on span "Creative Optimizations" at bounding box center [43, 86] width 67 height 8
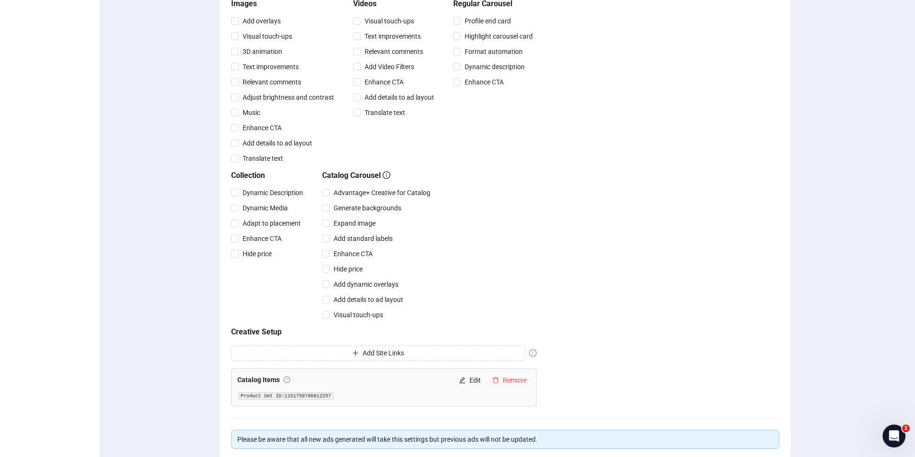
scroll to position [254, 0]
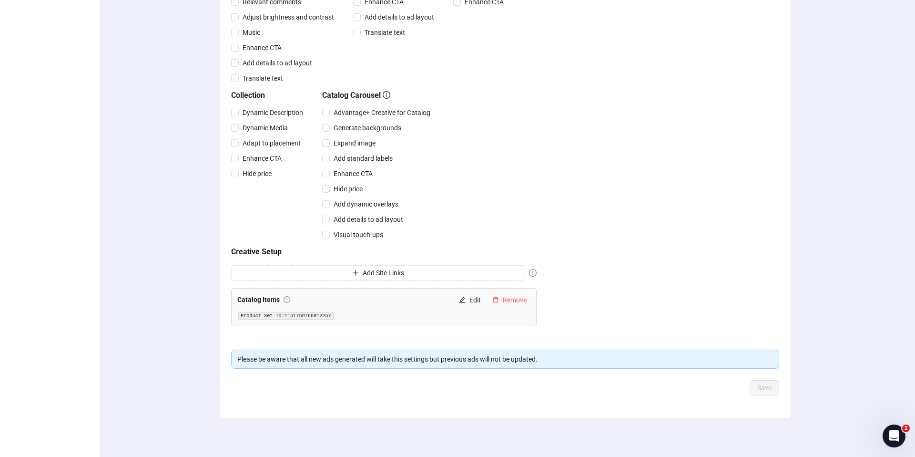
click at [311, 315] on code "Product Set ID: 1151759766812257" at bounding box center [285, 316] width 95 height 8
copy code "1151759766812257"
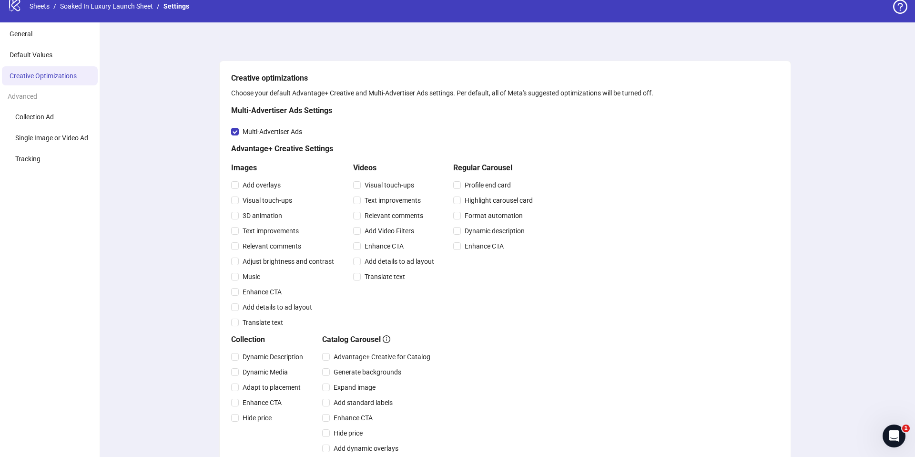
scroll to position [0, 0]
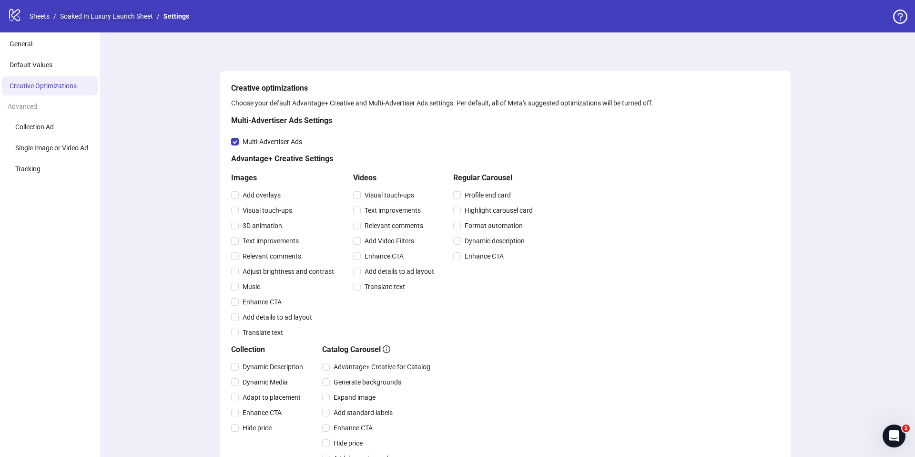
click at [112, 18] on link "Soaked In Luxury Launch Sheet" at bounding box center [106, 16] width 97 height 10
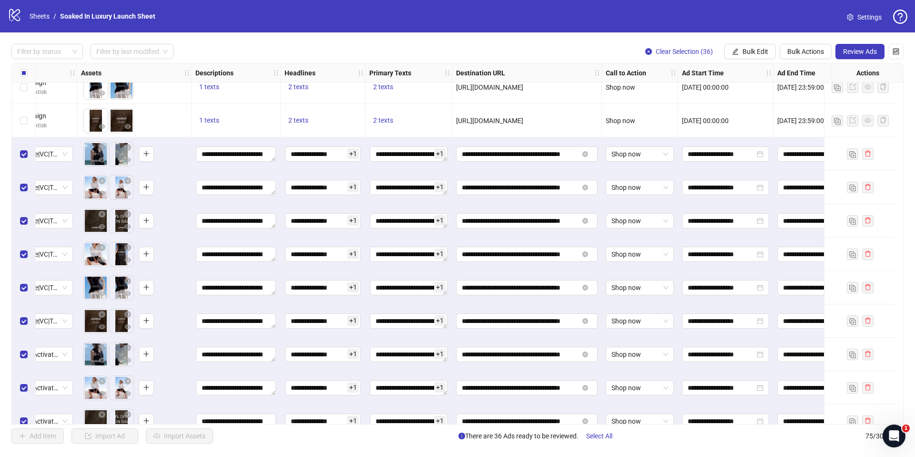
scroll to position [1246, 418]
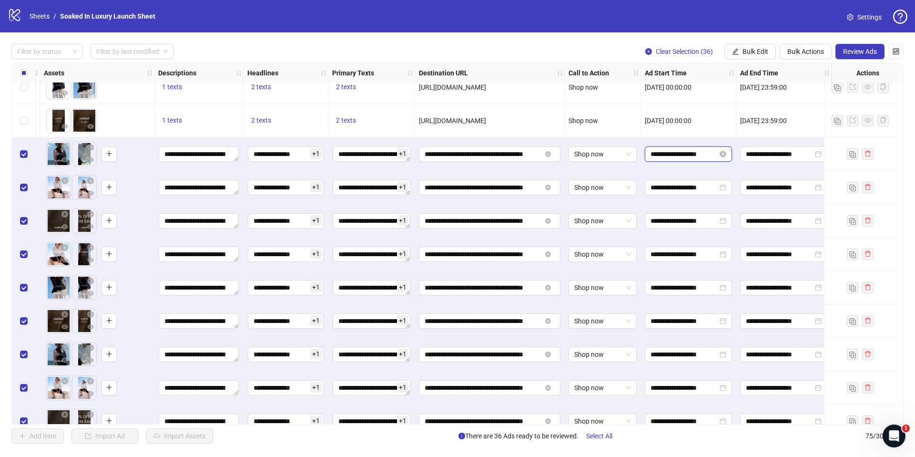
click at [682, 155] on input "**********" at bounding box center [683, 154] width 67 height 10
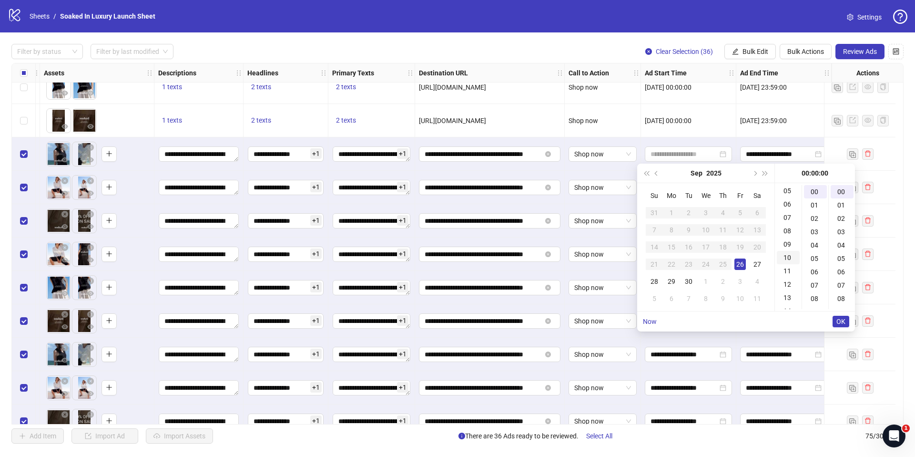
click at [790, 258] on div "10" at bounding box center [788, 257] width 23 height 13
type input "**********"
click at [841, 321] on span "OK" at bounding box center [840, 321] width 9 height 8
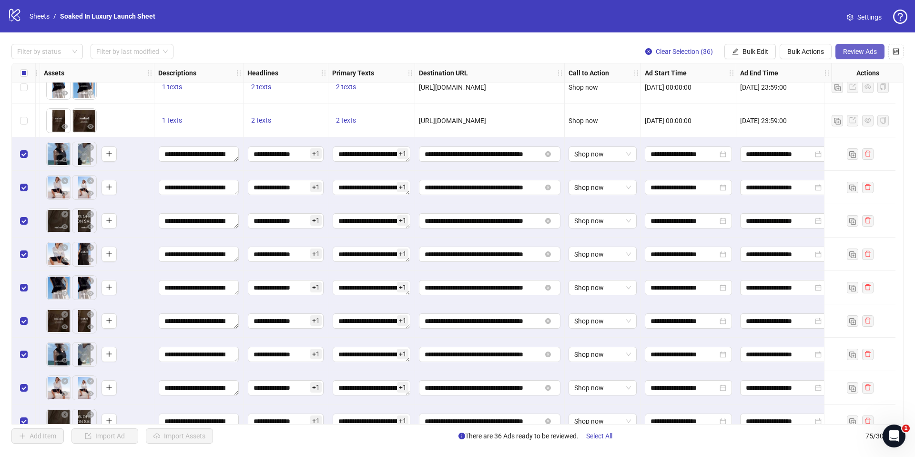
click at [849, 48] on span "Review Ads" at bounding box center [860, 52] width 34 height 8
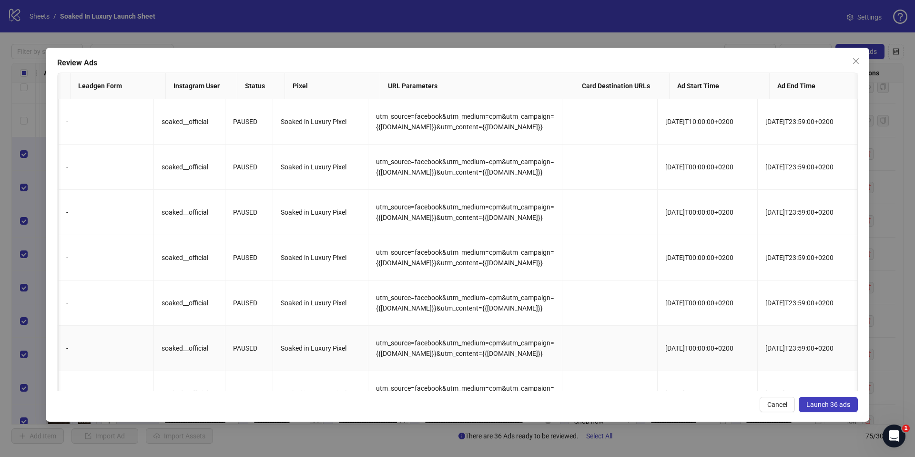
scroll to position [0, 1161]
click at [788, 401] on button "Cancel" at bounding box center [777, 403] width 35 height 15
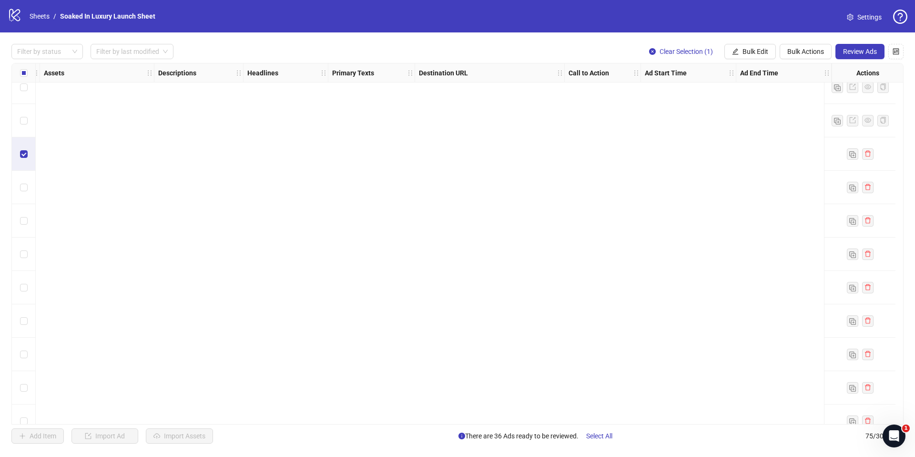
scroll to position [2164, 418]
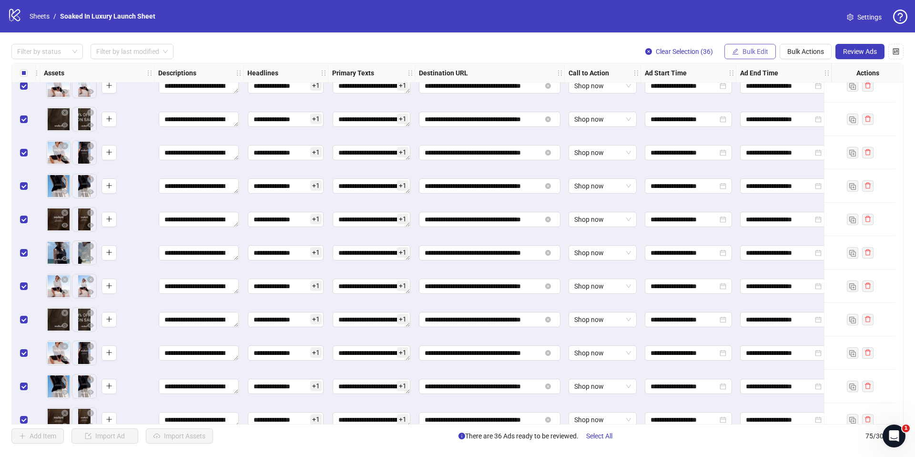
click at [759, 52] on span "Bulk Edit" at bounding box center [755, 52] width 26 height 8
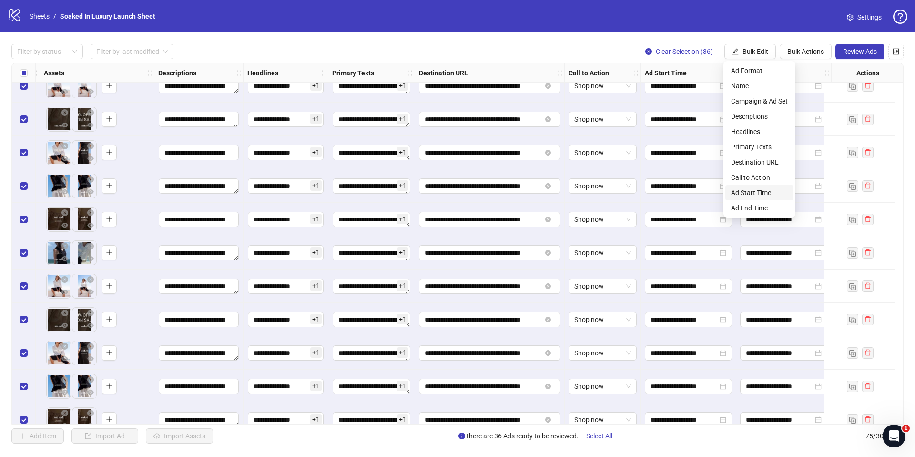
click at [766, 193] on span "Ad Start Time" at bounding box center [759, 192] width 57 height 10
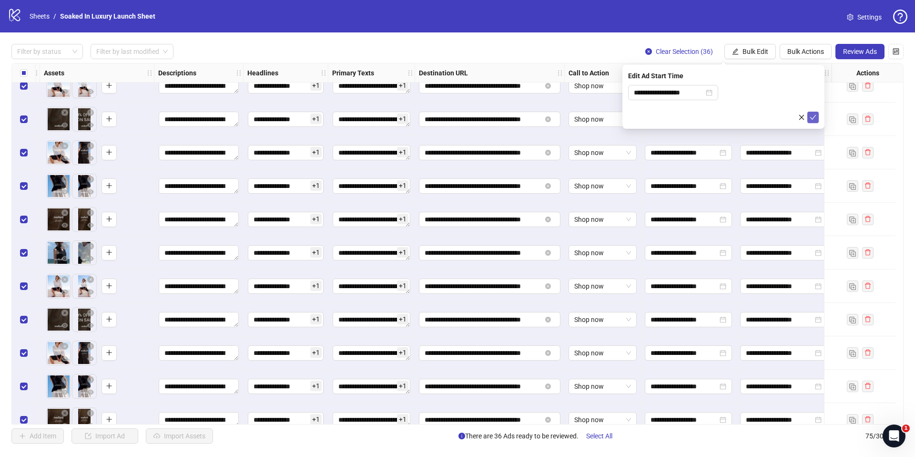
click at [812, 116] on icon "check" at bounding box center [813, 117] width 7 height 7
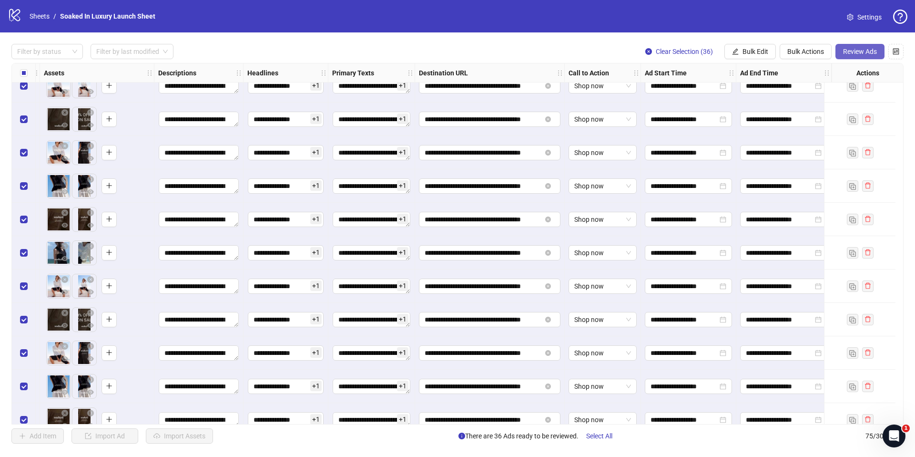
click at [843, 51] on span "Review Ads" at bounding box center [860, 52] width 34 height 8
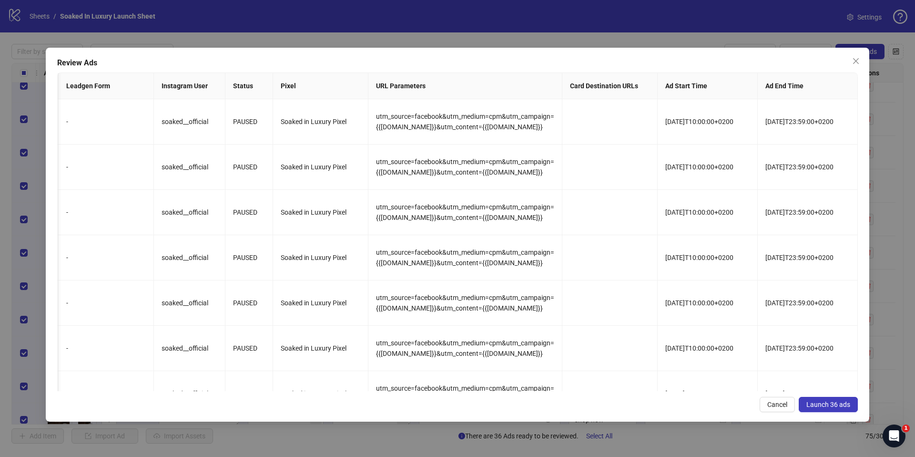
click at [835, 402] on span "Launch 36 ads" at bounding box center [828, 404] width 44 height 8
